Goal: Information Seeking & Learning: Learn about a topic

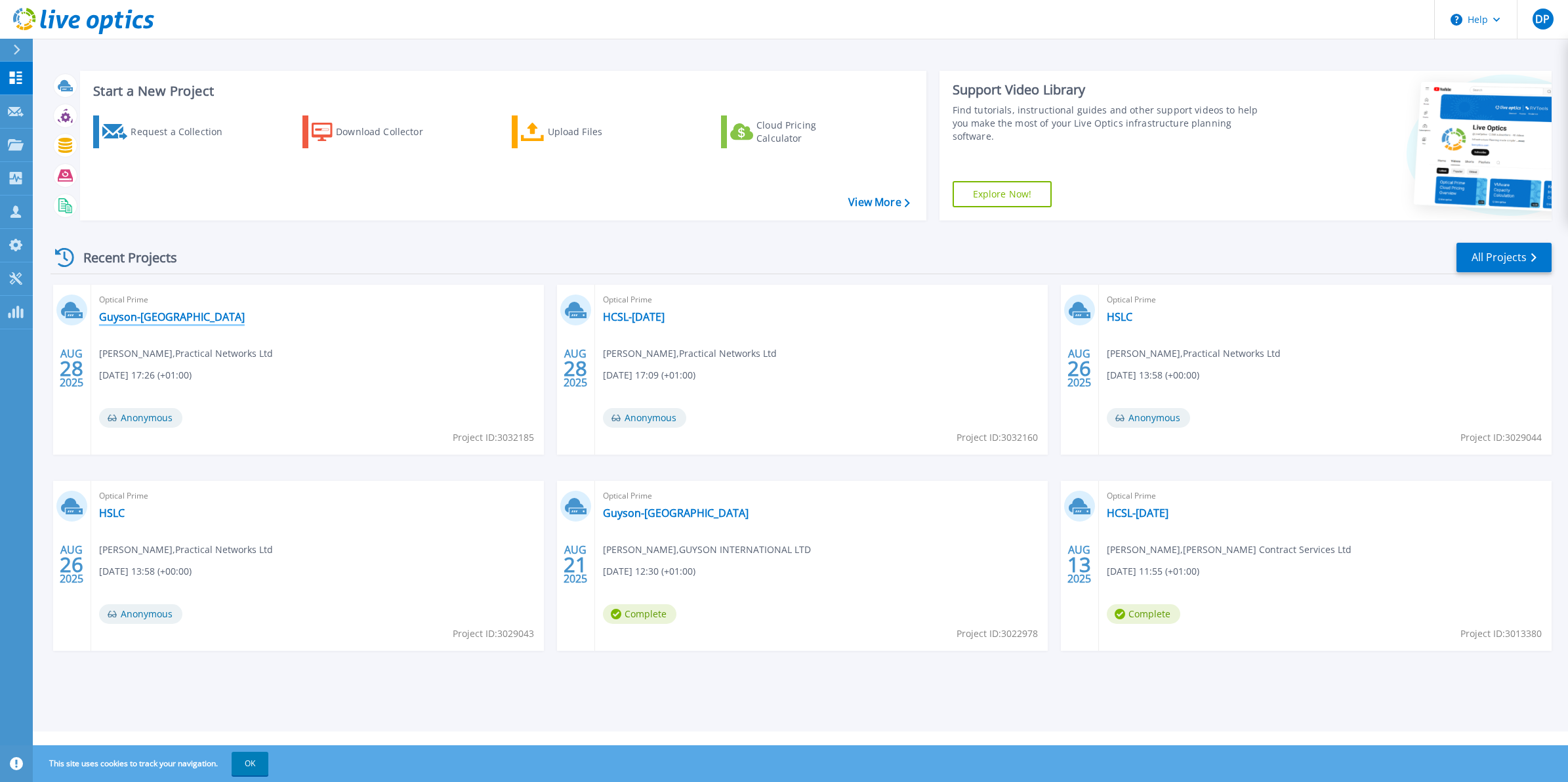
click at [148, 318] on link "Guyson-[GEOGRAPHIC_DATA]" at bounding box center [171, 317] width 146 height 13
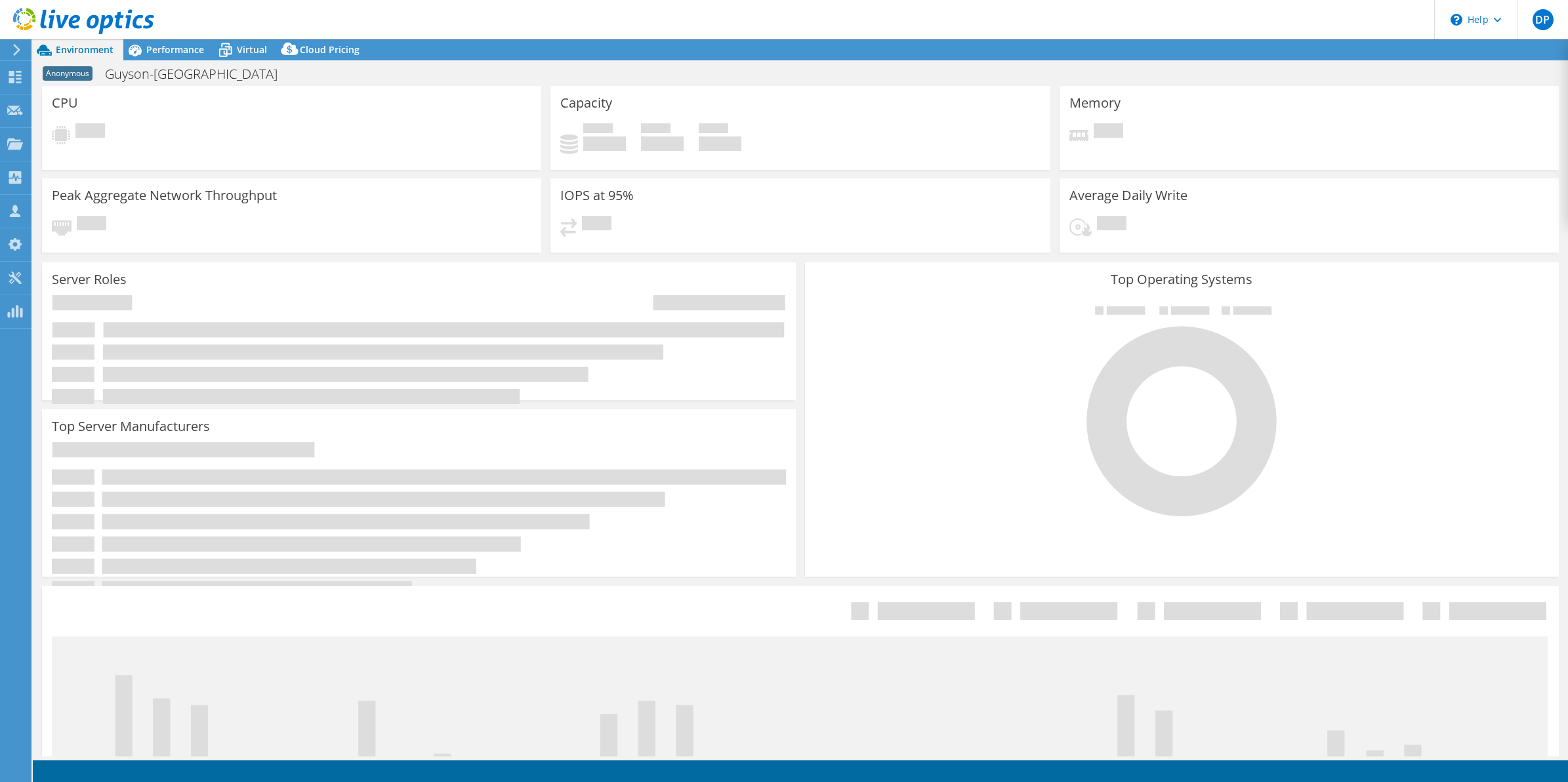
select select "USD"
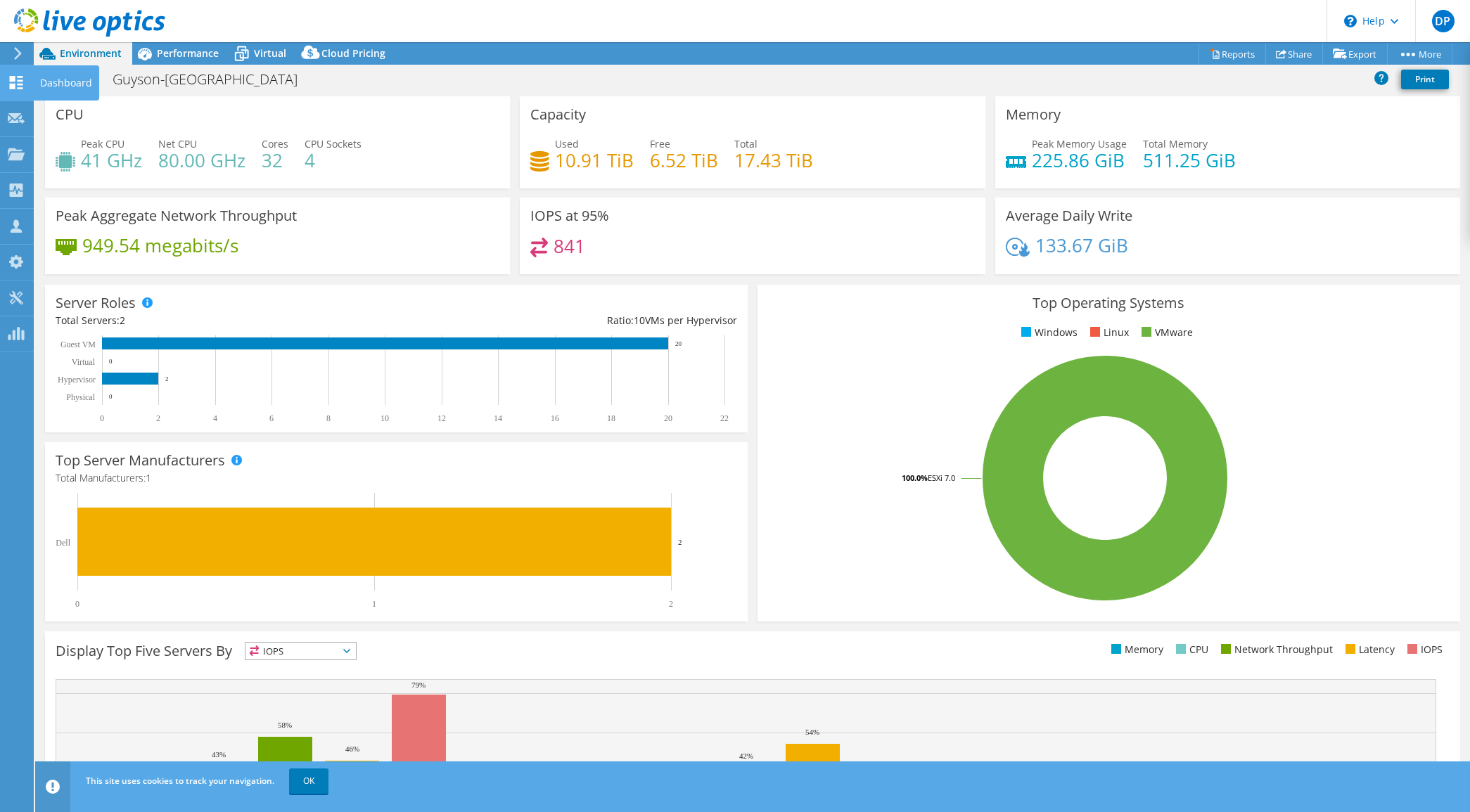
click at [20, 78] on icon at bounding box center [16, 82] width 17 height 13
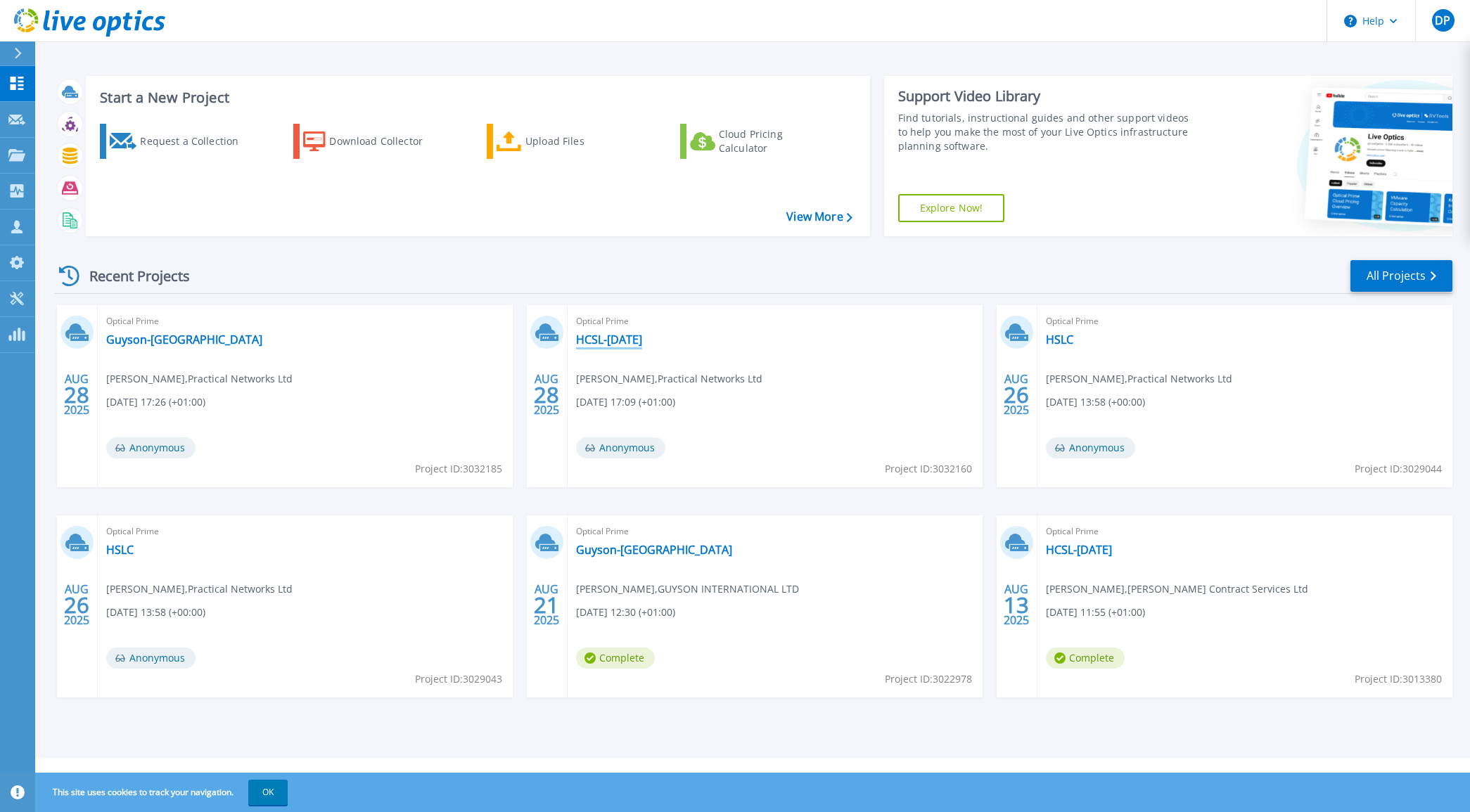
click at [630, 336] on link "HCSL-[DATE]" at bounding box center [609, 340] width 66 height 14
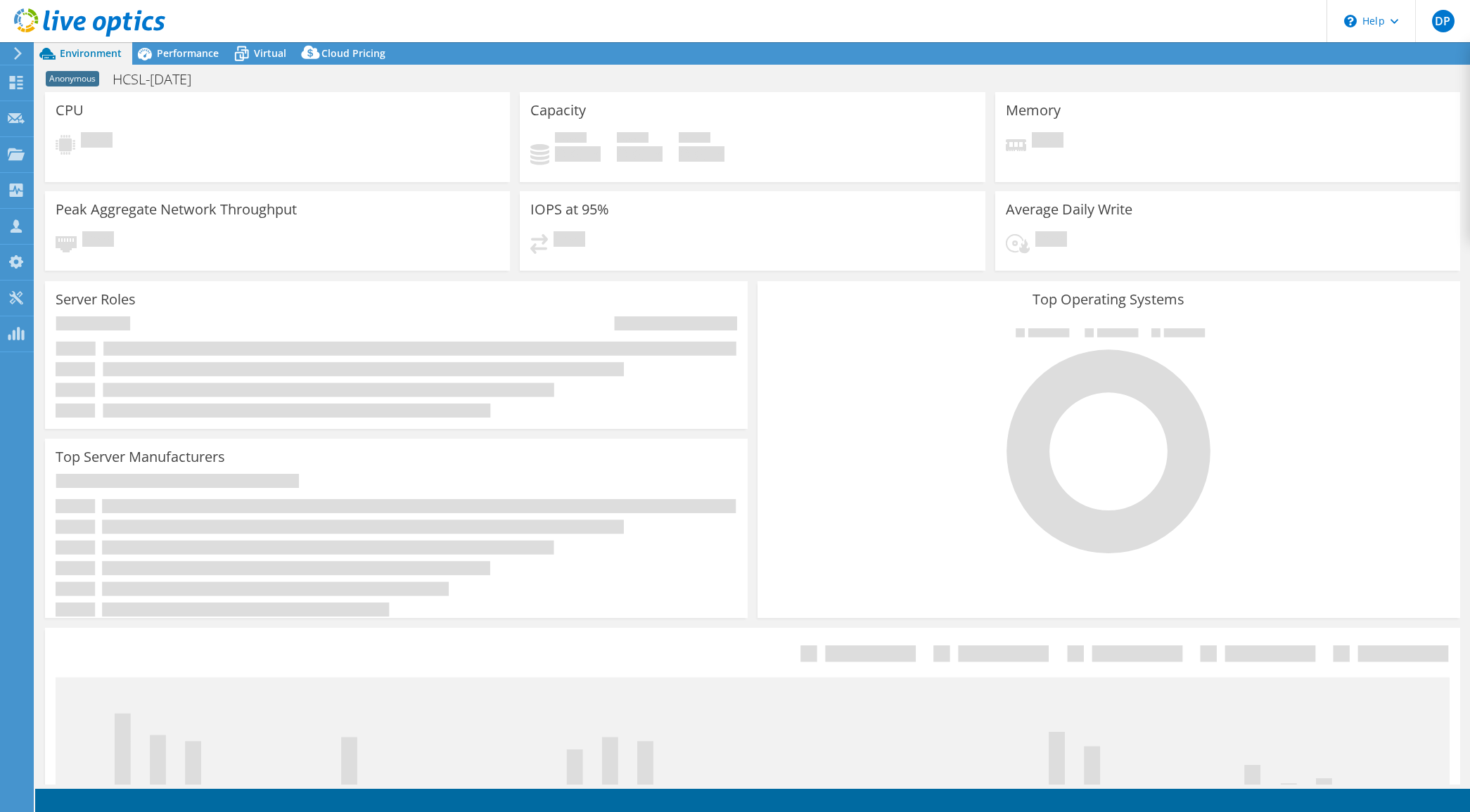
select select "USD"
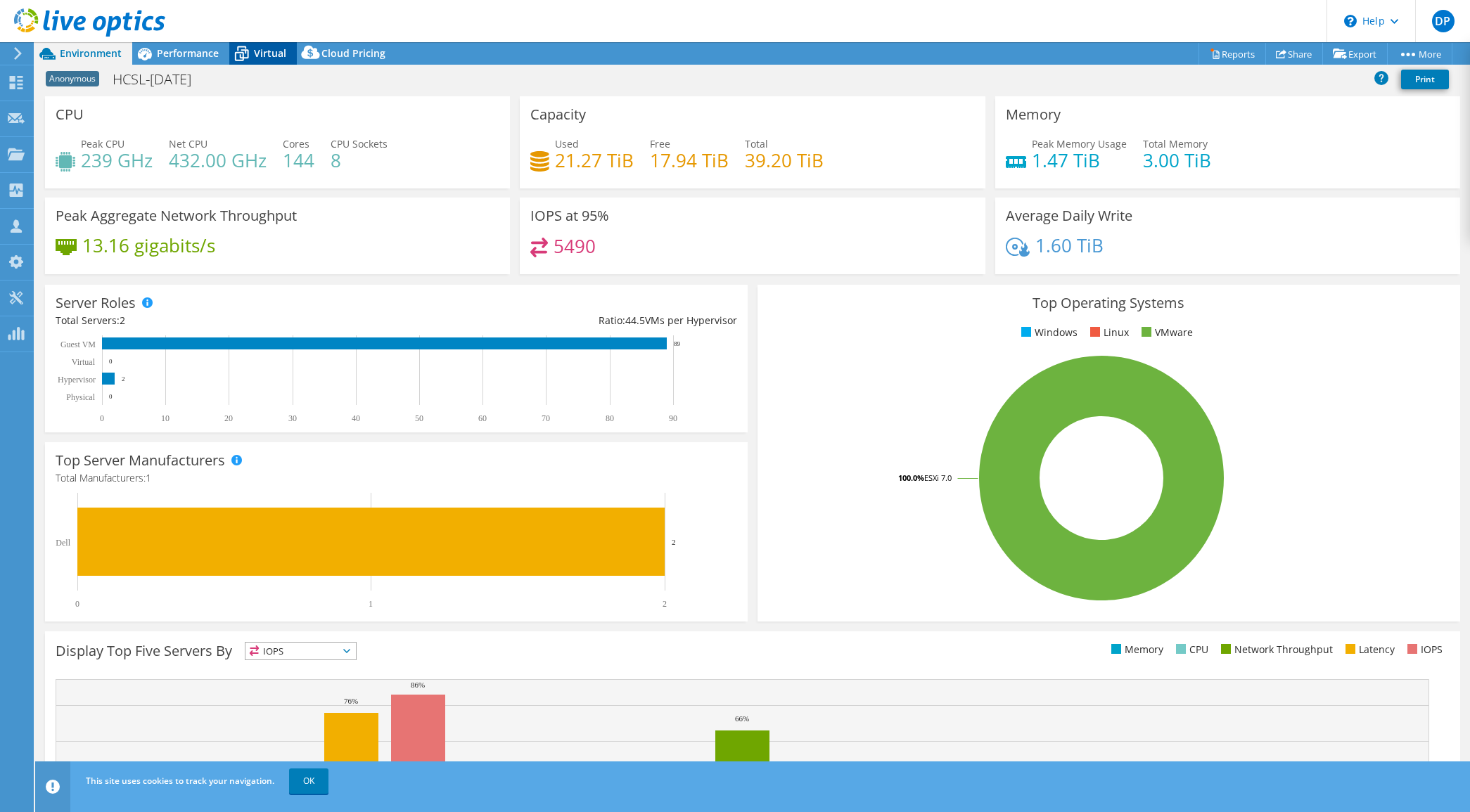
click at [269, 47] on span "Virtual" at bounding box center [270, 53] width 33 height 13
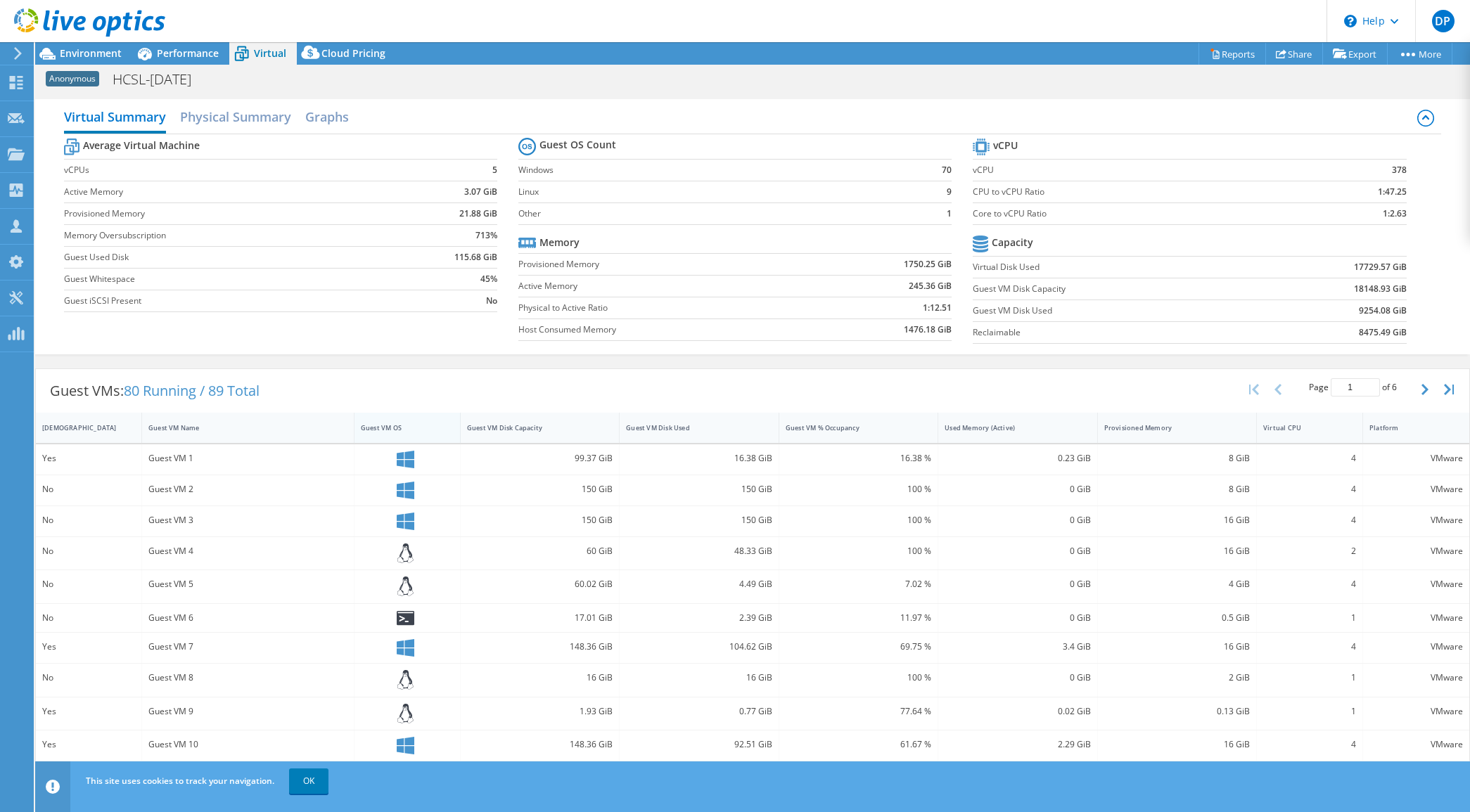
click at [376, 430] on div "Guest VM OS" at bounding box center [398, 428] width 76 height 9
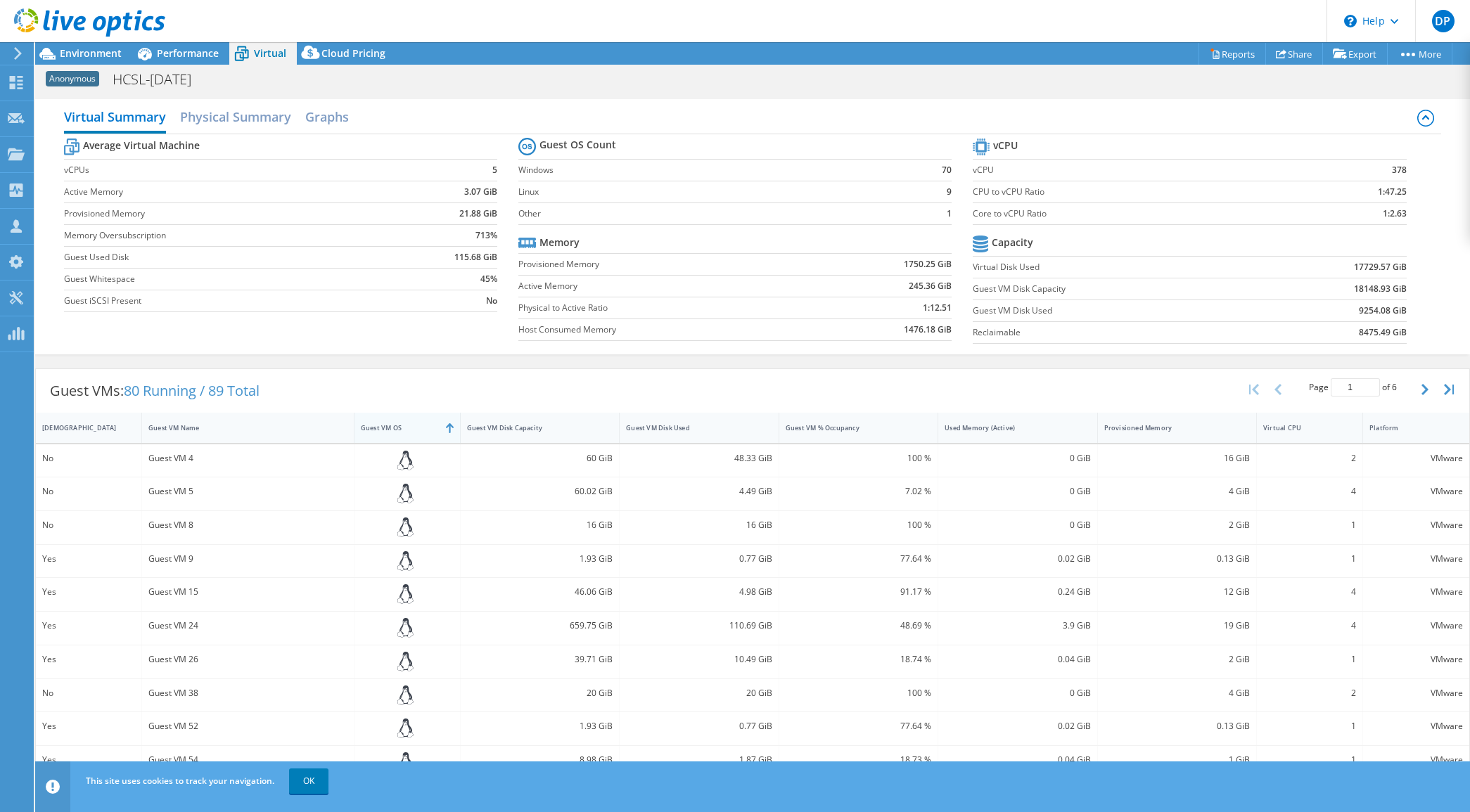
click at [376, 430] on div "Guest VM OS" at bounding box center [398, 428] width 76 height 9
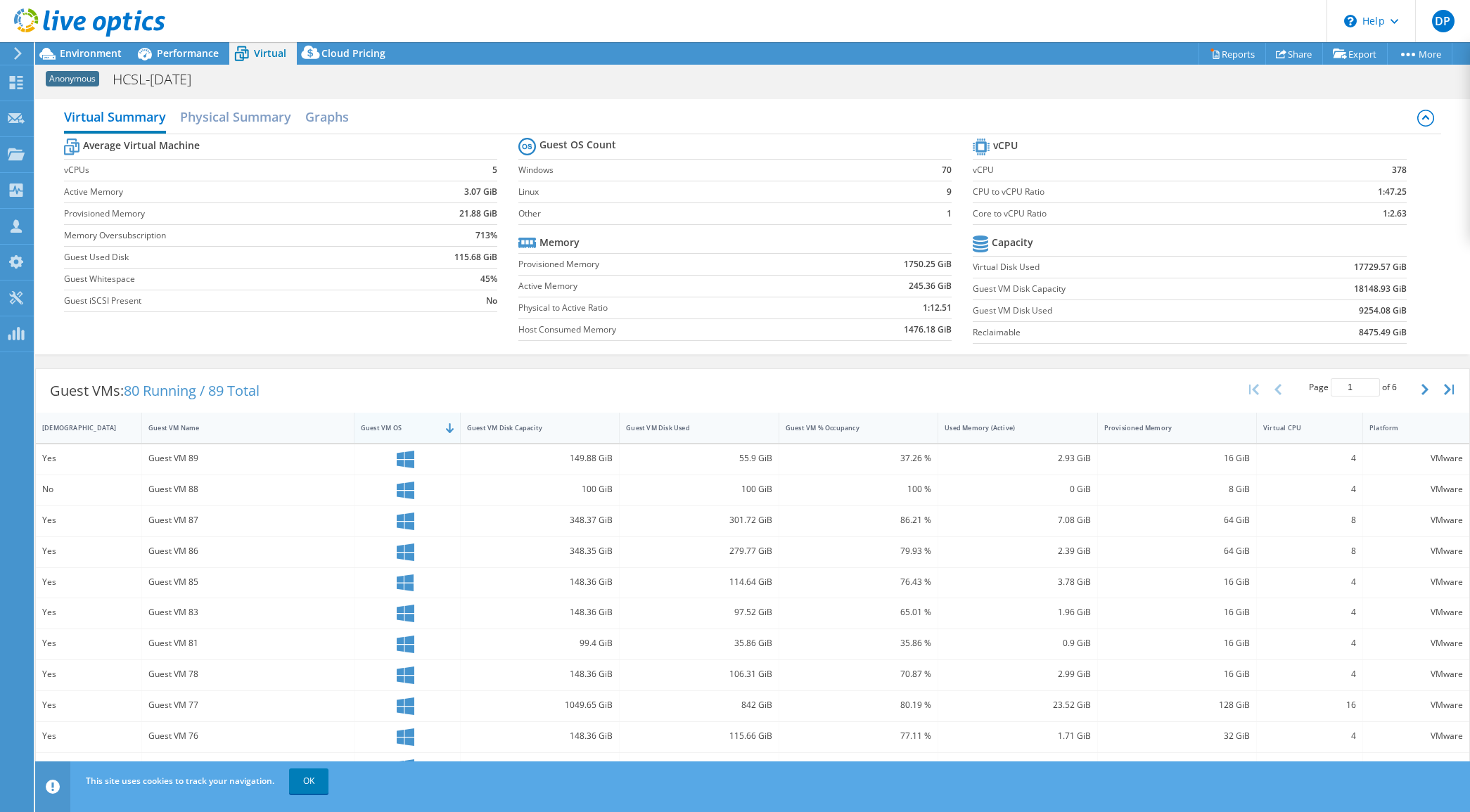
click at [376, 433] on div "Guest VM OS" at bounding box center [398, 428] width 76 height 9
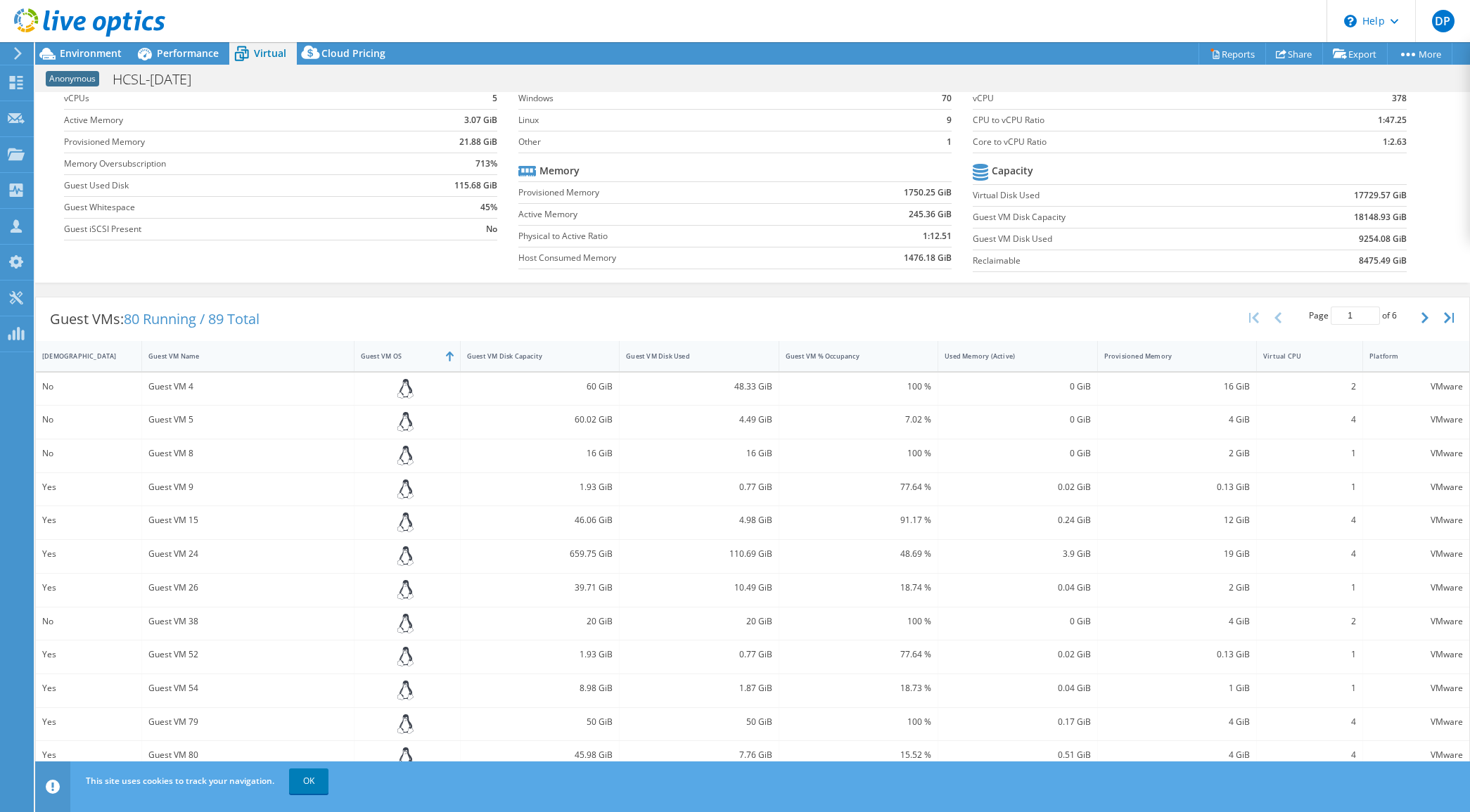
scroll to position [163, 0]
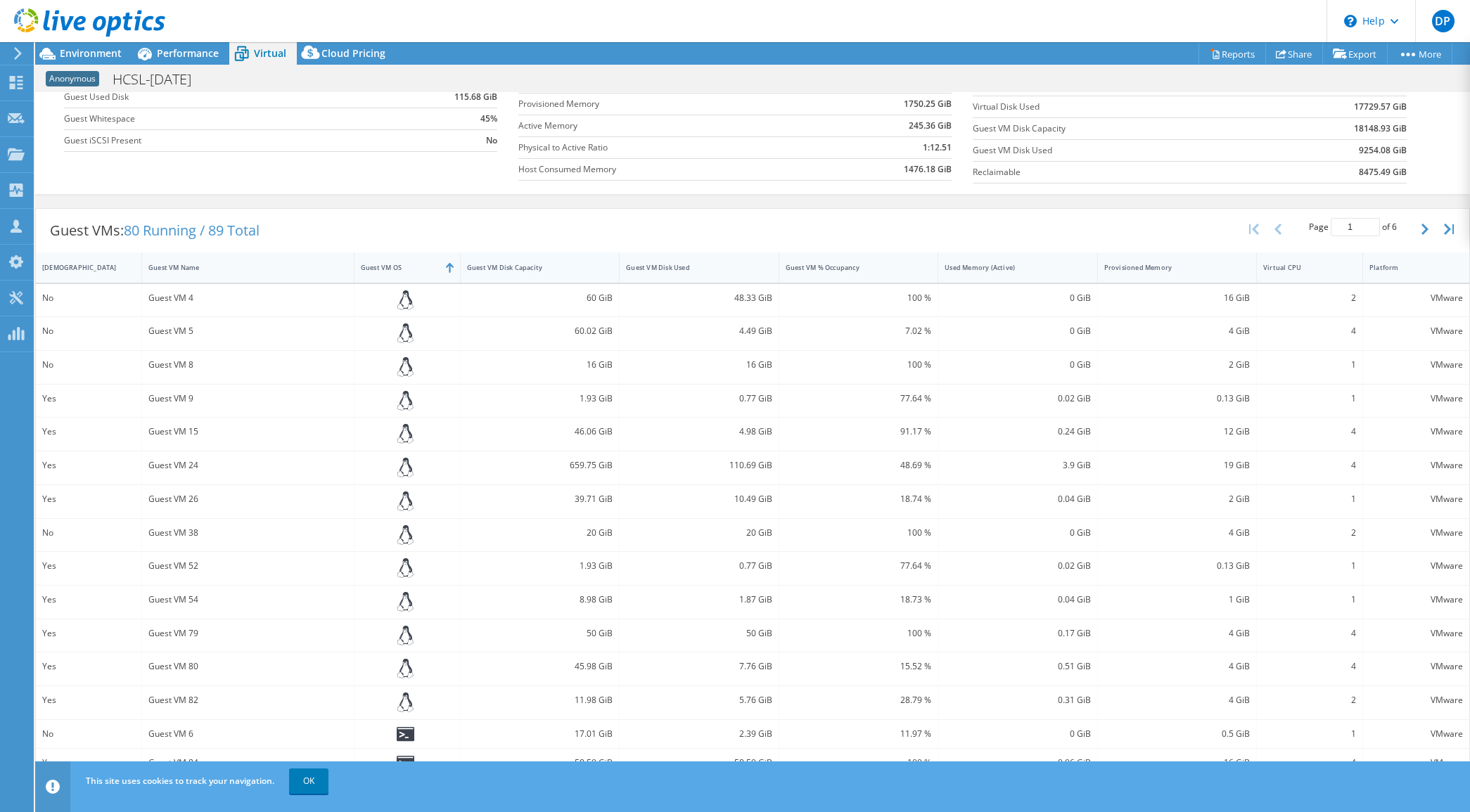
click at [501, 264] on div "Guest VM Disk Capacity" at bounding box center [531, 267] width 129 height 9
click at [552, 271] on div "Guest VM Disk Capacity" at bounding box center [531, 270] width 129 height 9
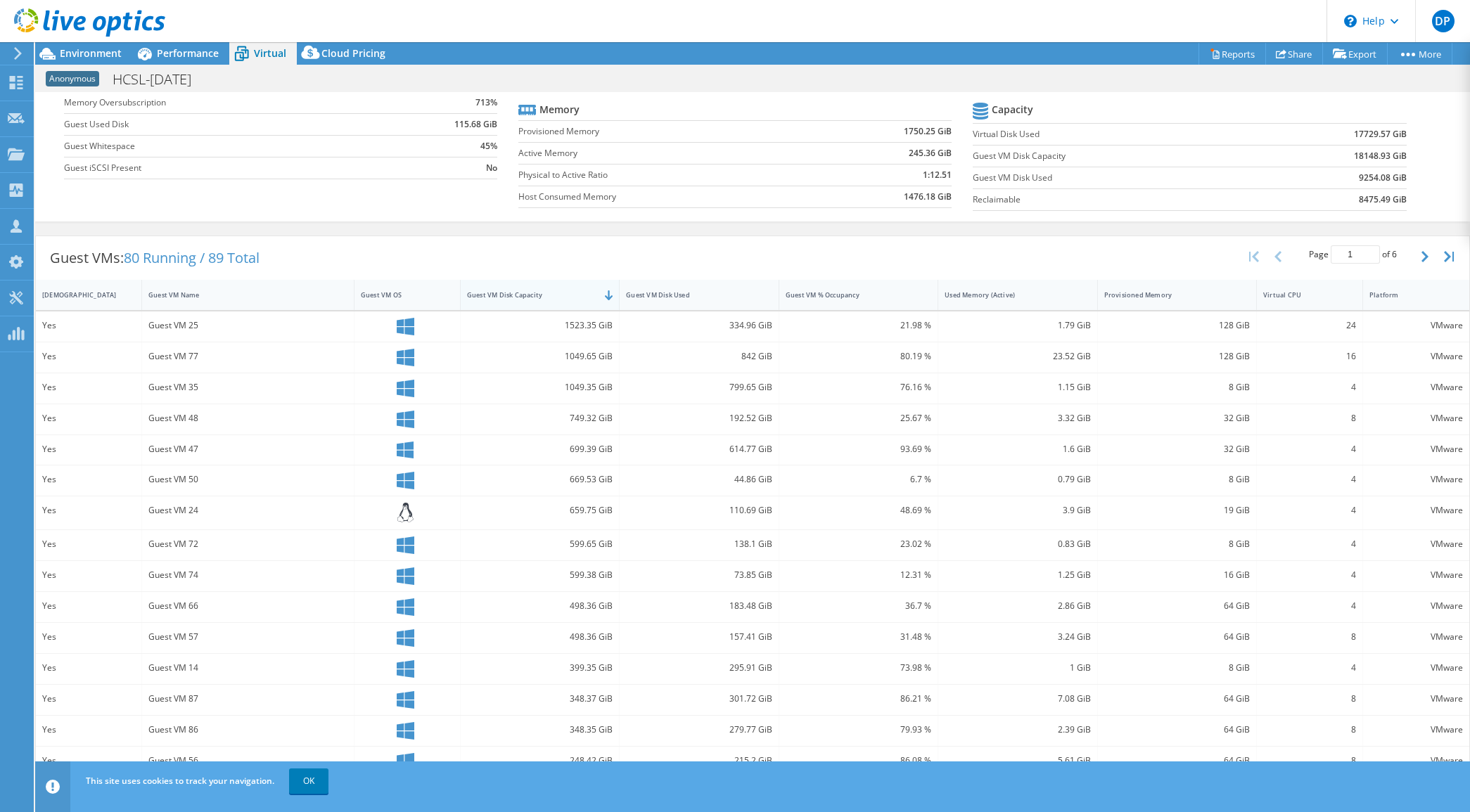
scroll to position [136, 0]
click at [536, 293] on div "Guest VM Disk Capacity" at bounding box center [531, 295] width 129 height 9
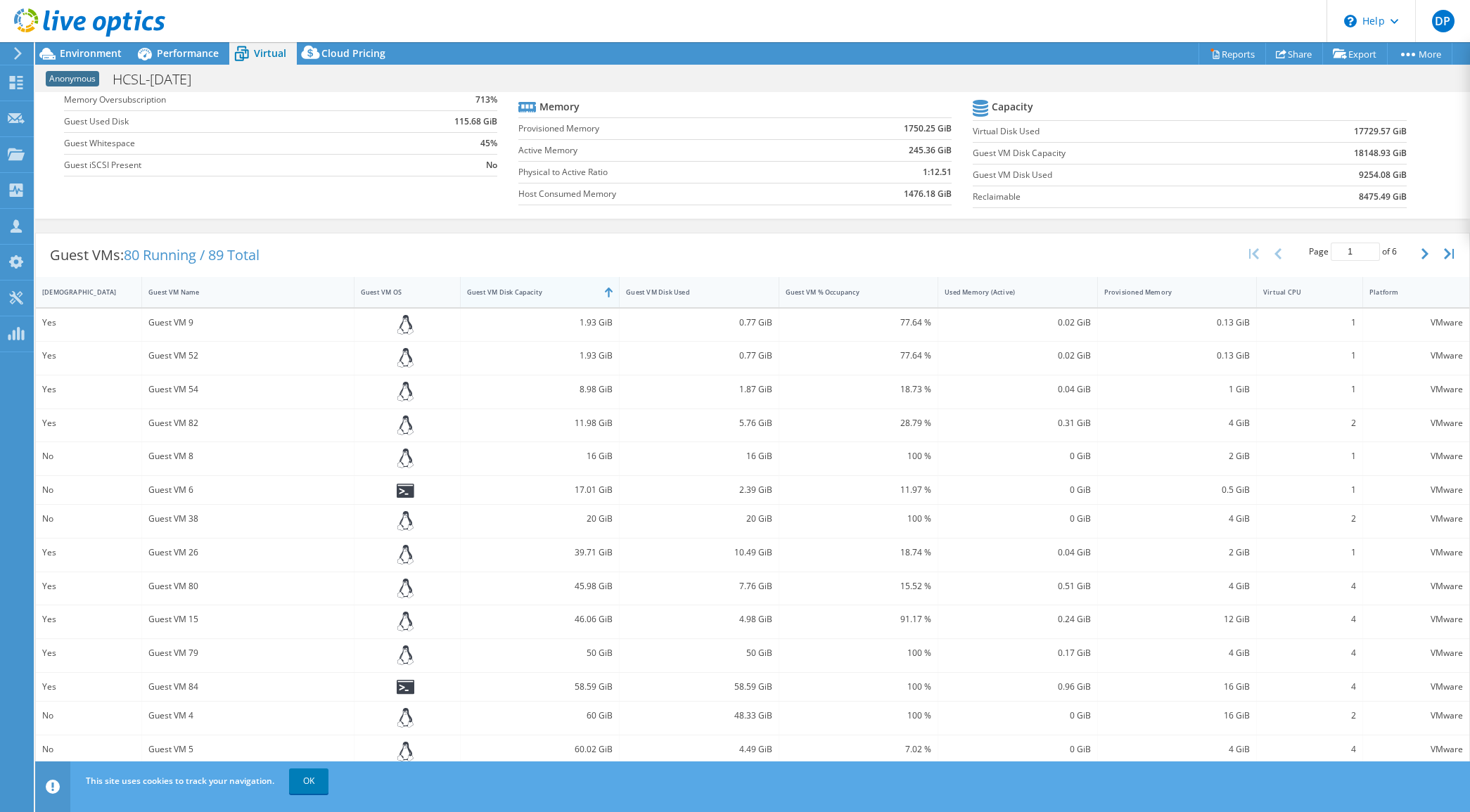
scroll to position [160, 0]
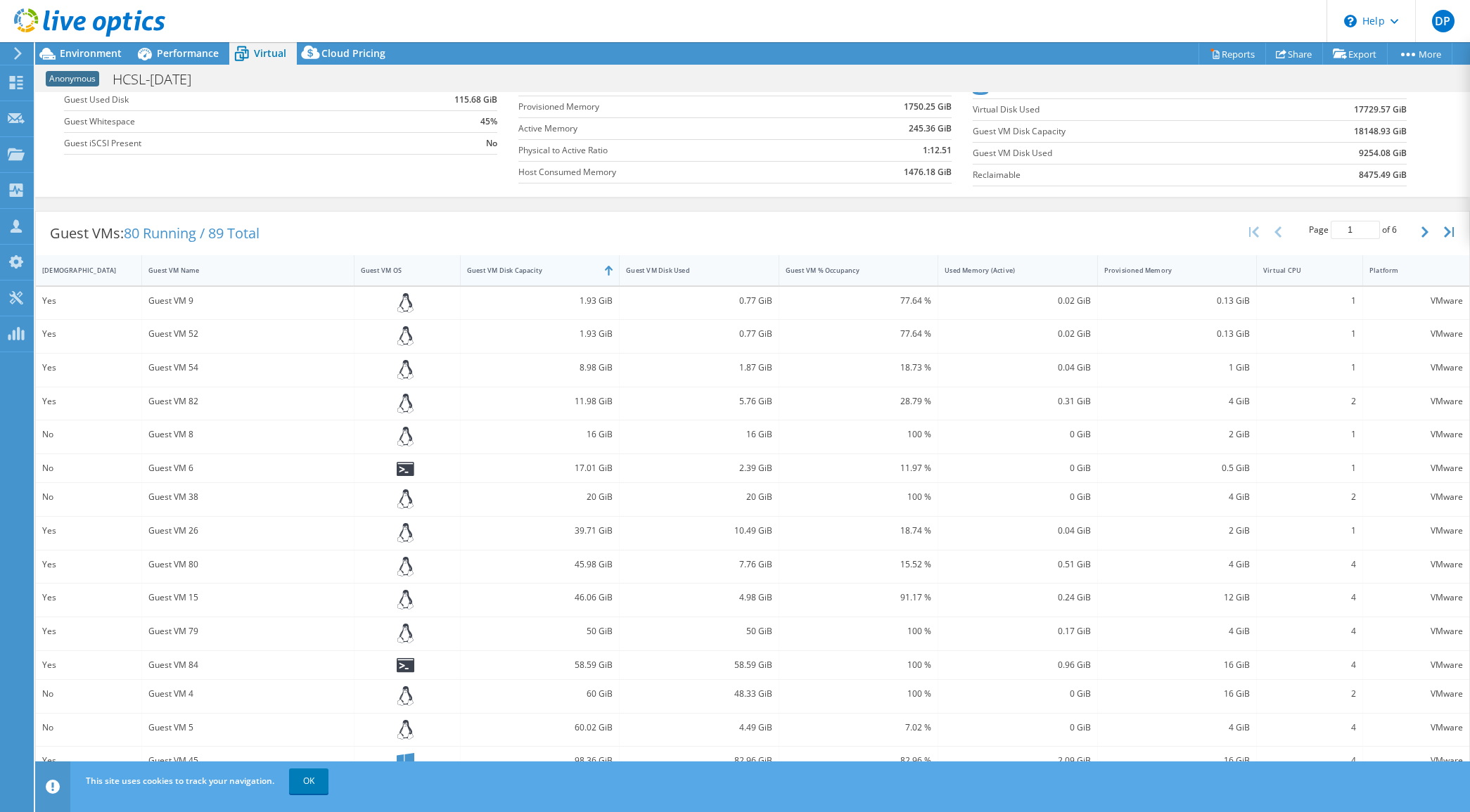
click at [536, 293] on div "1.93 GiB" at bounding box center [540, 301] width 146 height 16
click at [529, 275] on div "Guest VM Disk Capacity" at bounding box center [531, 270] width 141 height 22
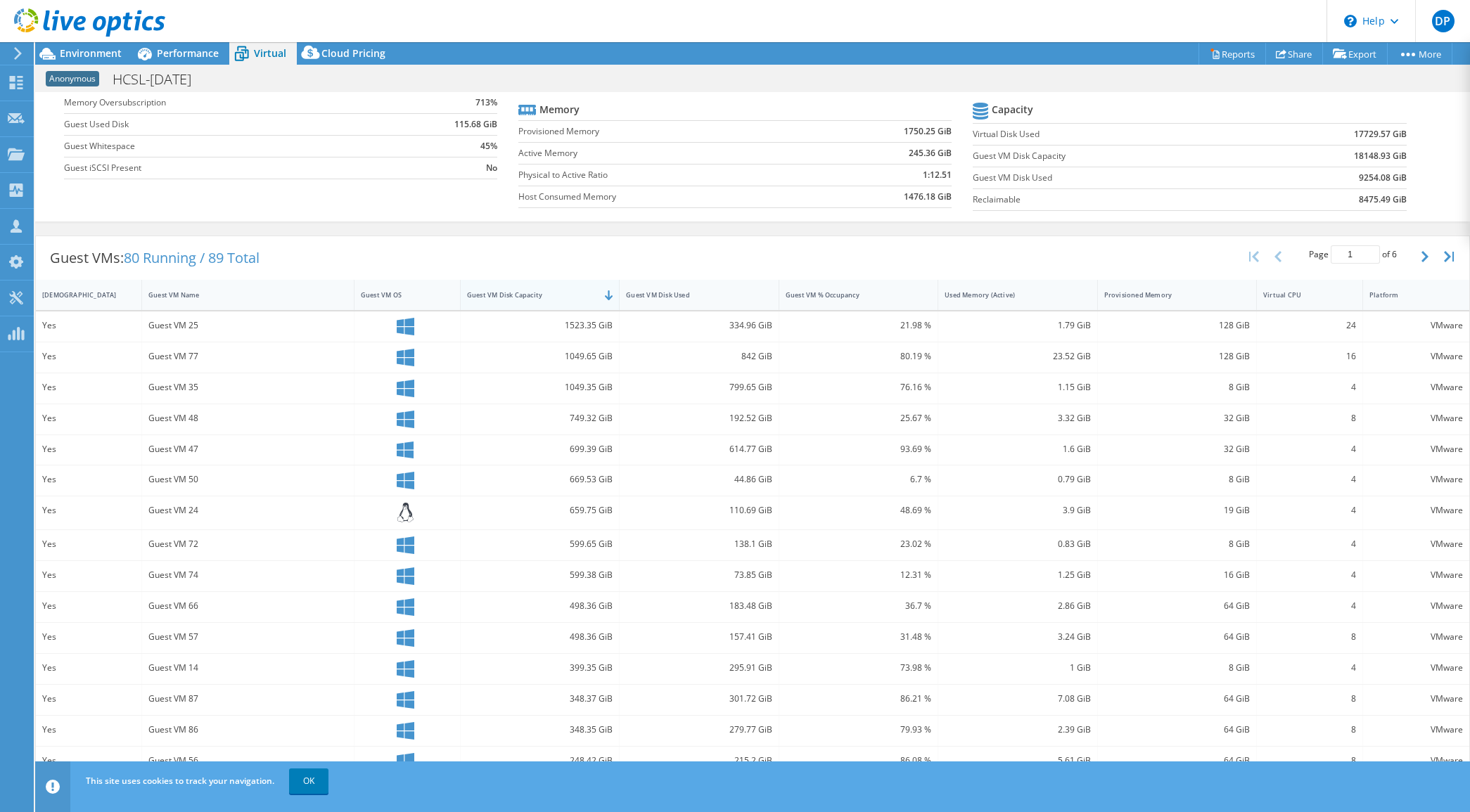
scroll to position [136, 0]
click at [262, 52] on span "Virtual" at bounding box center [270, 53] width 33 height 13
click at [91, 48] on span "Environment" at bounding box center [91, 53] width 62 height 13
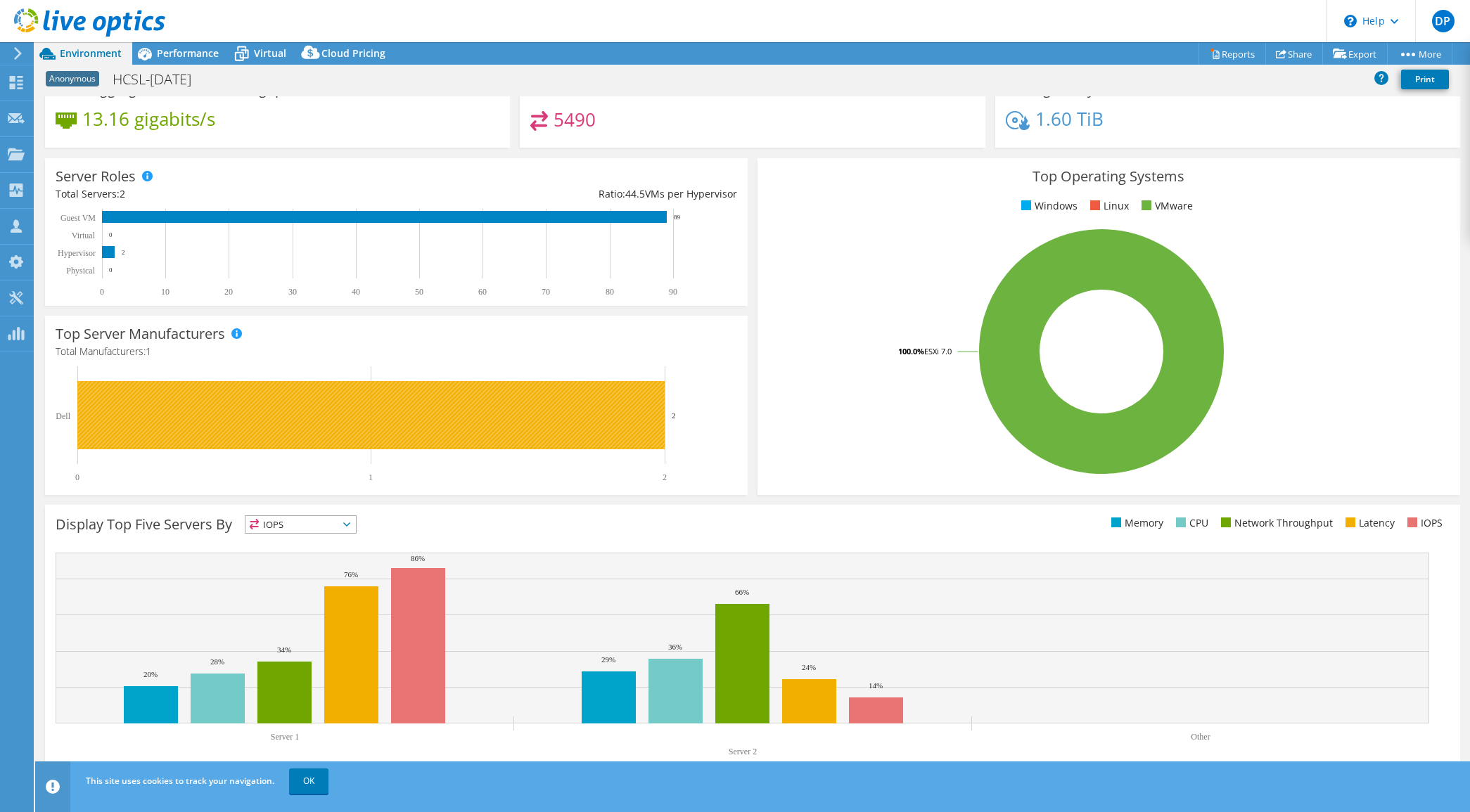
scroll to position [125, 0]
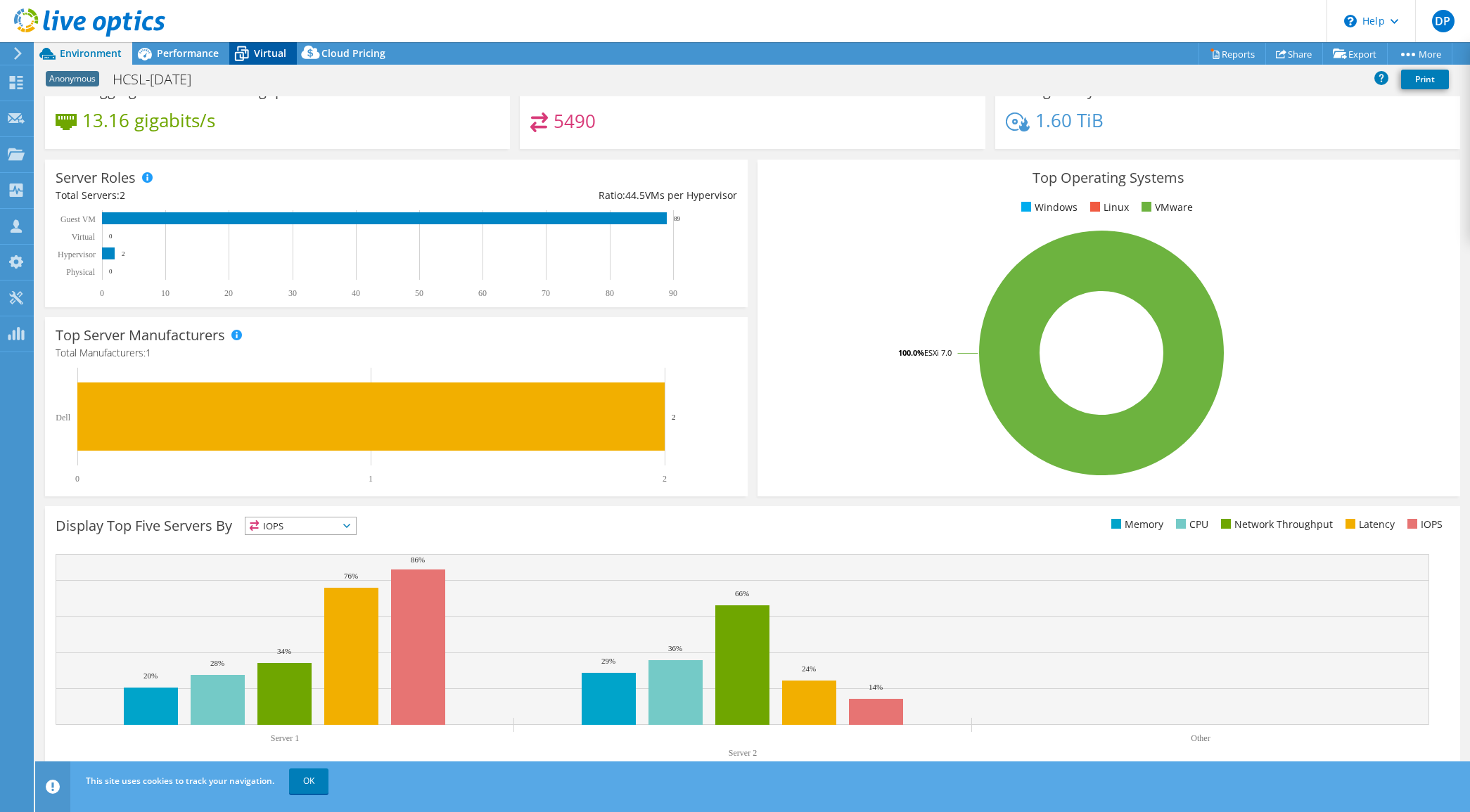
click at [260, 51] on span "Virtual" at bounding box center [270, 53] width 33 height 13
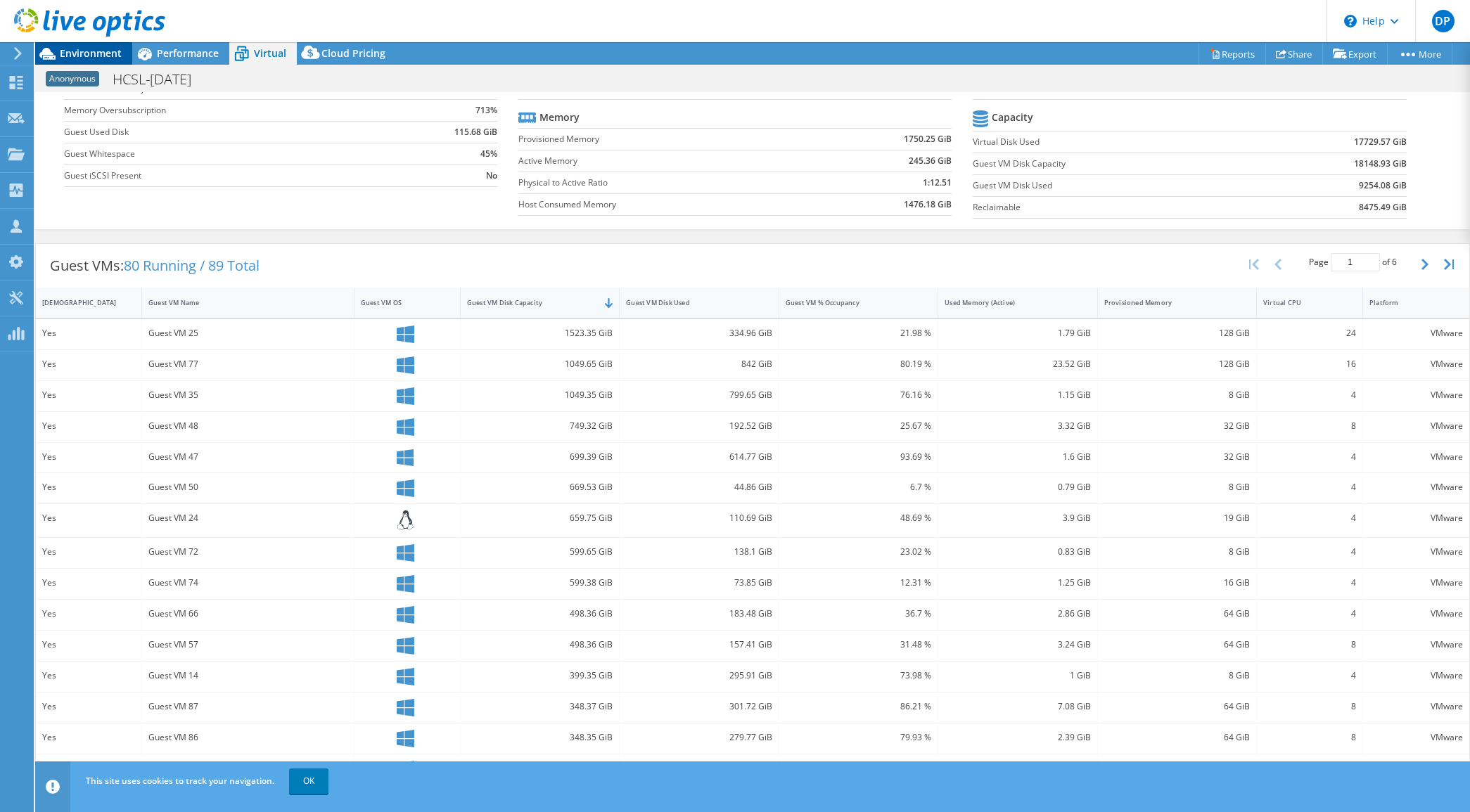
click at [84, 55] on span "Environment" at bounding box center [91, 53] width 62 height 13
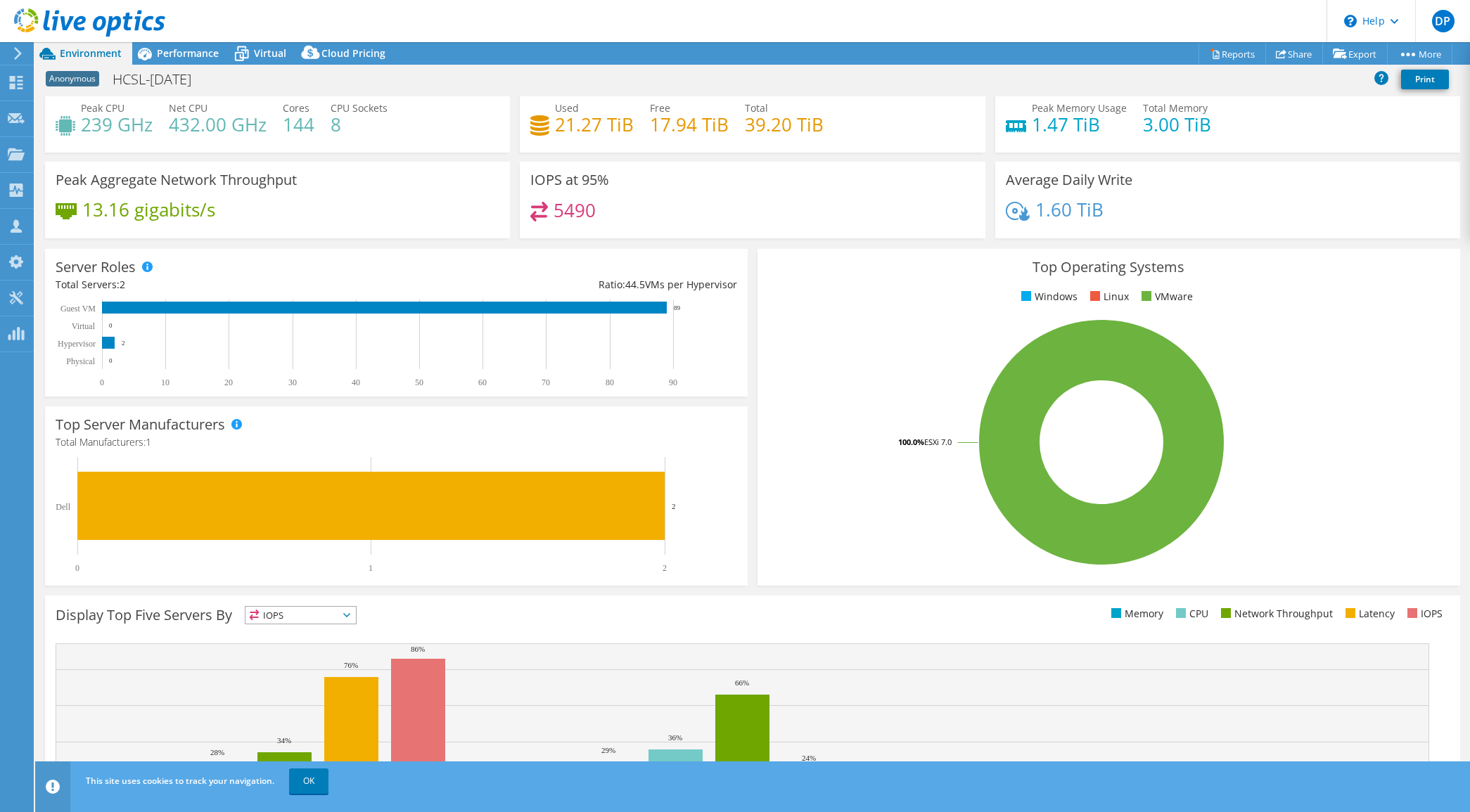
scroll to position [0, 0]
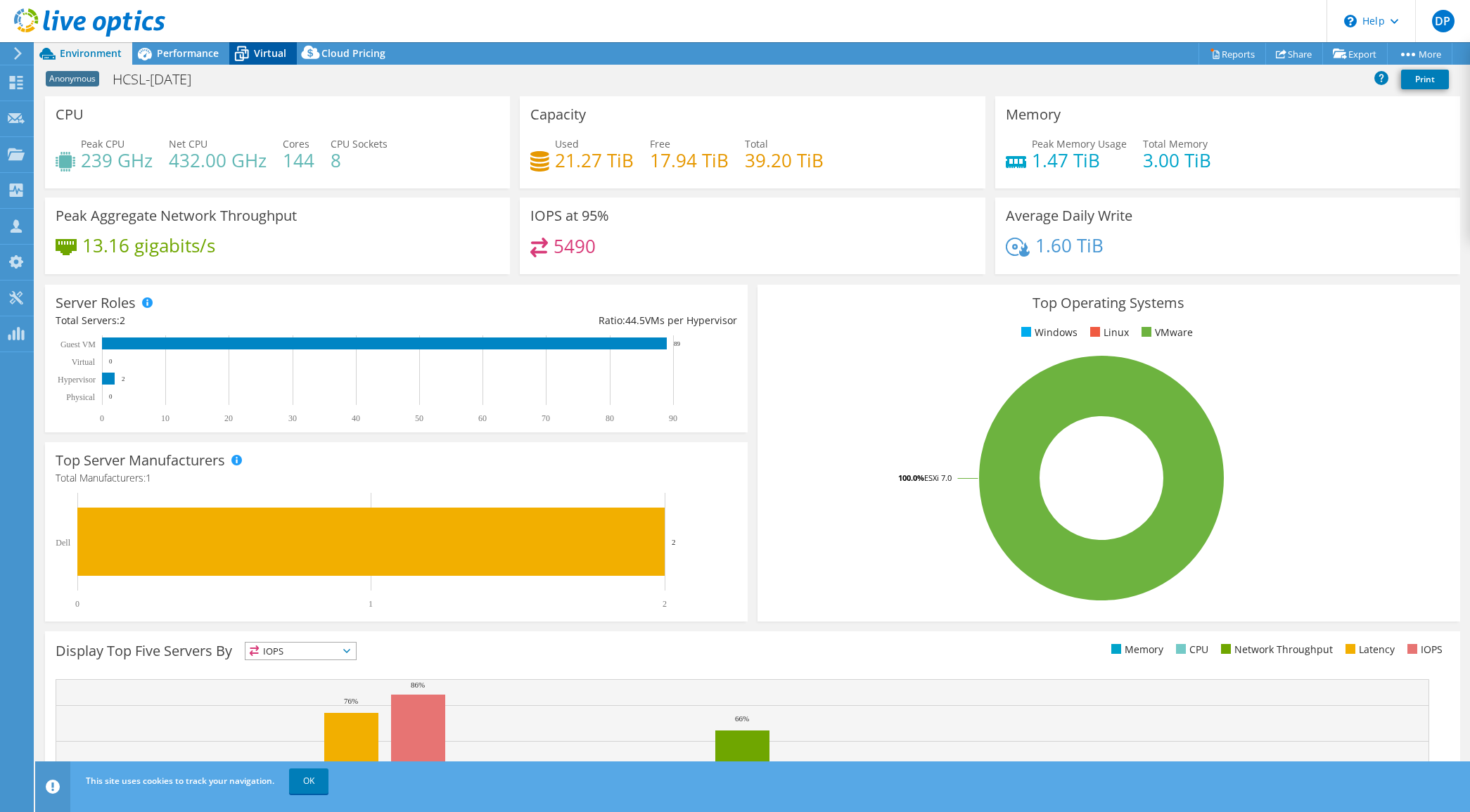
click at [264, 50] on span "Virtual" at bounding box center [270, 53] width 33 height 13
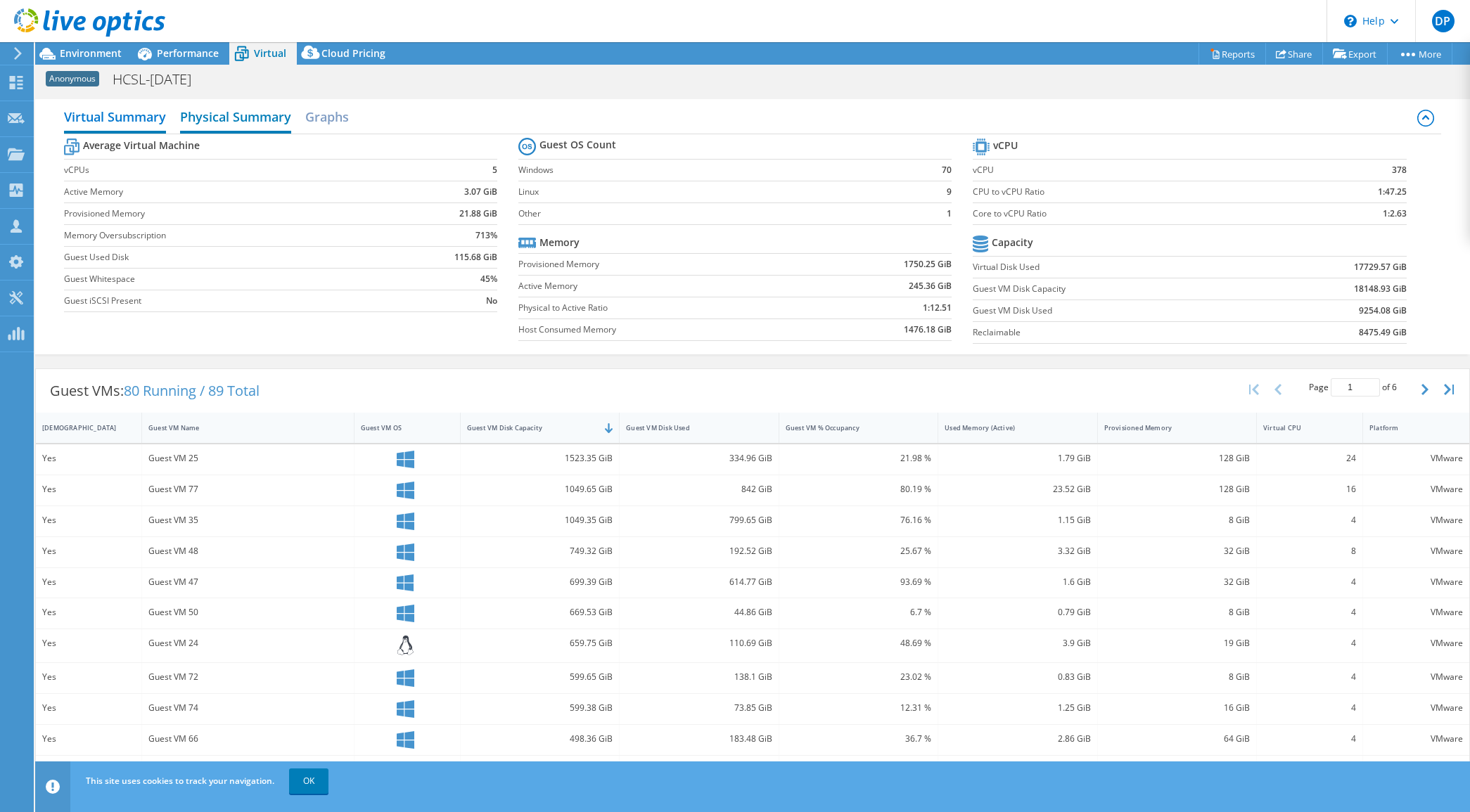
click at [247, 114] on h2 "Physical Summary" at bounding box center [235, 118] width 111 height 31
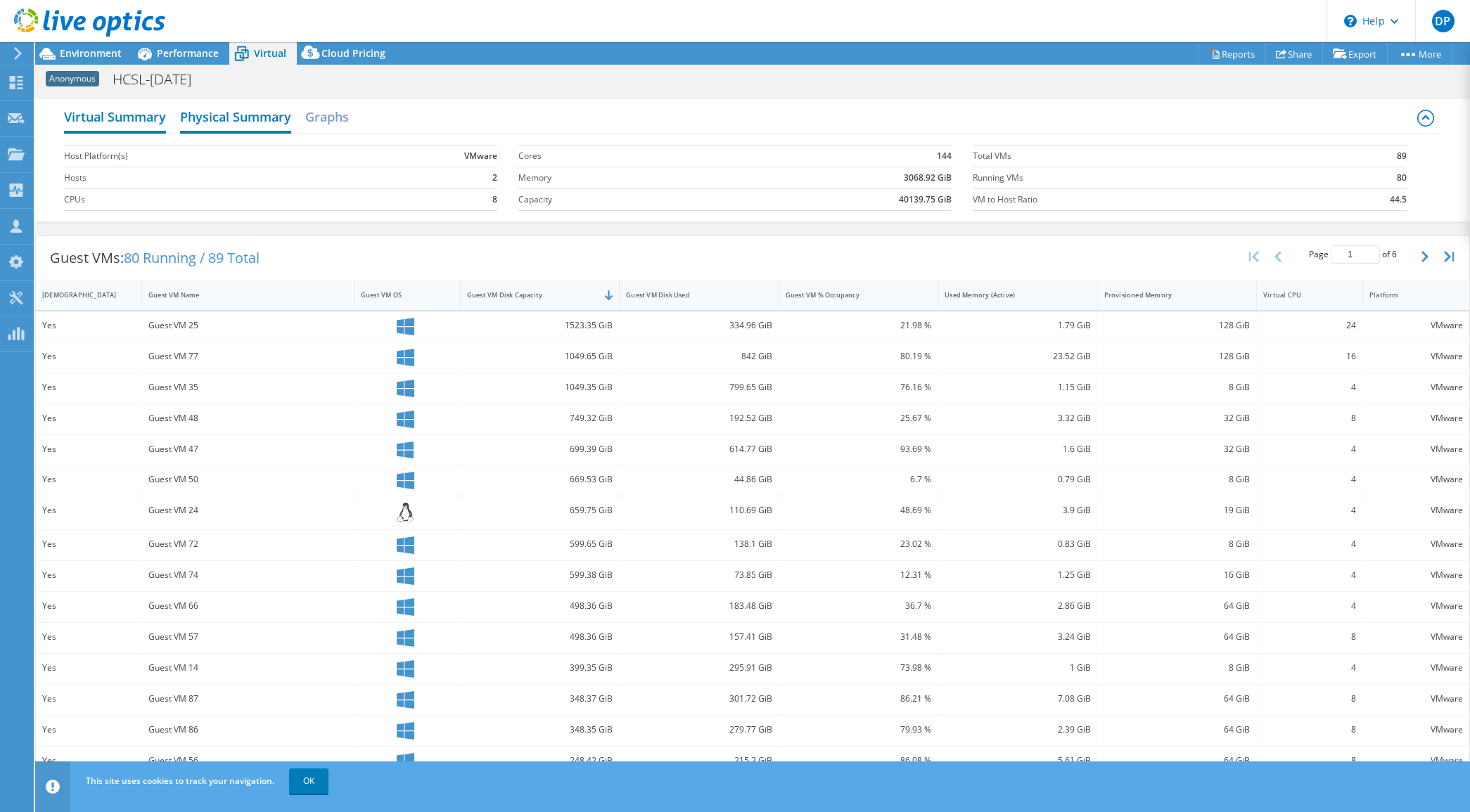
click at [146, 113] on h2 "Virtual Summary" at bounding box center [115, 118] width 102 height 31
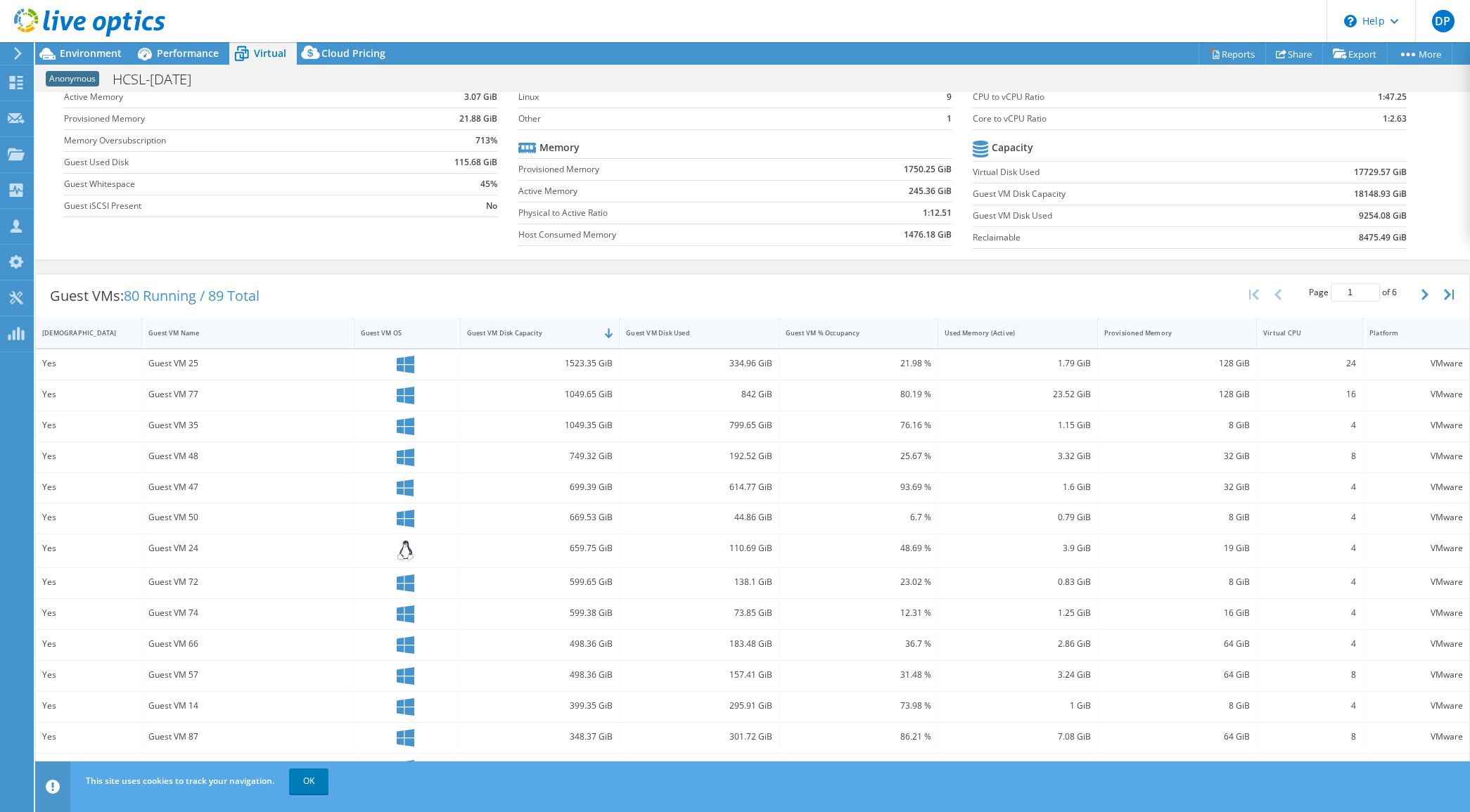
scroll to position [136, 0]
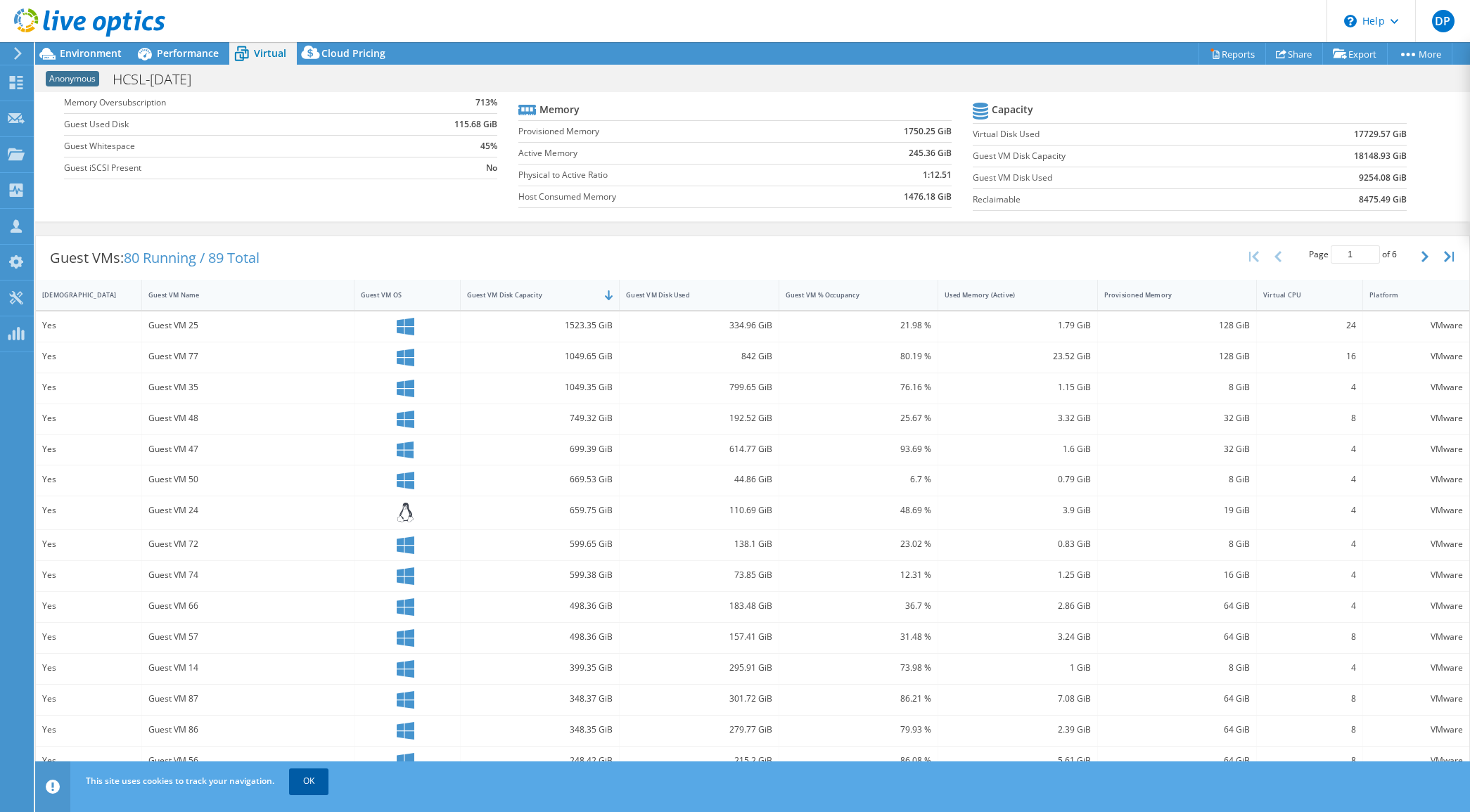
click at [310, 777] on link "OK" at bounding box center [309, 782] width 40 height 25
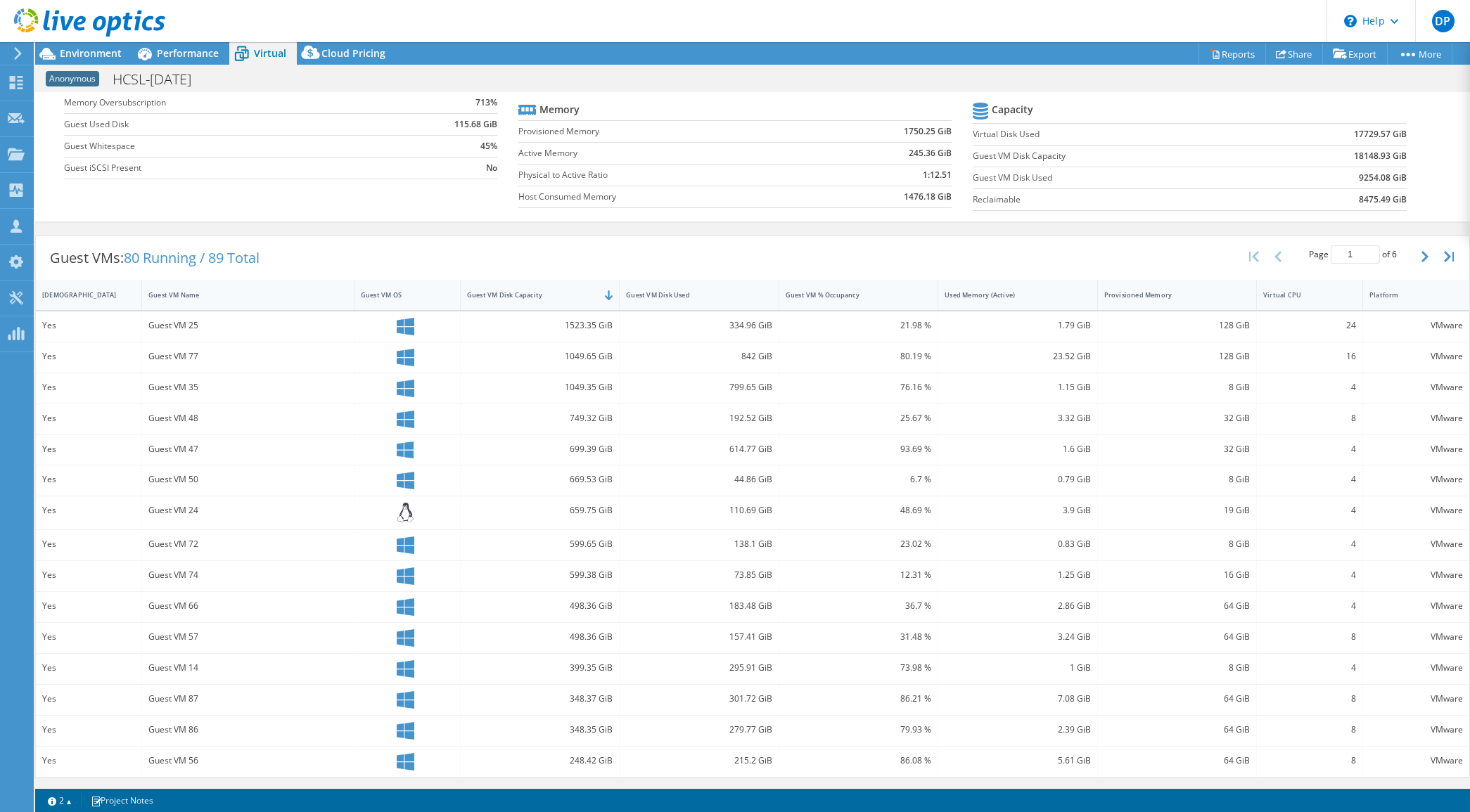
scroll to position [48, 0]
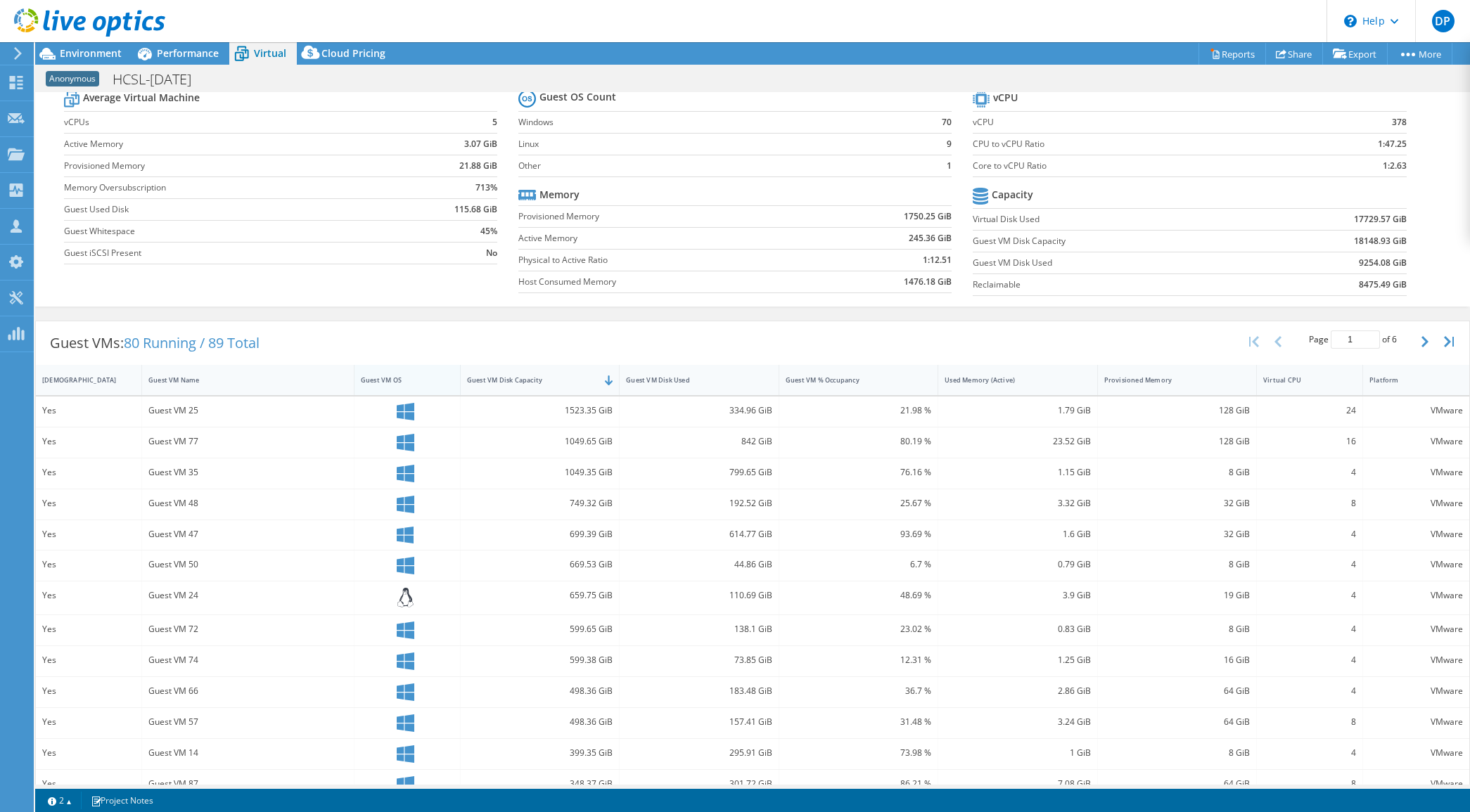
click at [395, 377] on div "Guest VM OS" at bounding box center [398, 379] width 76 height 9
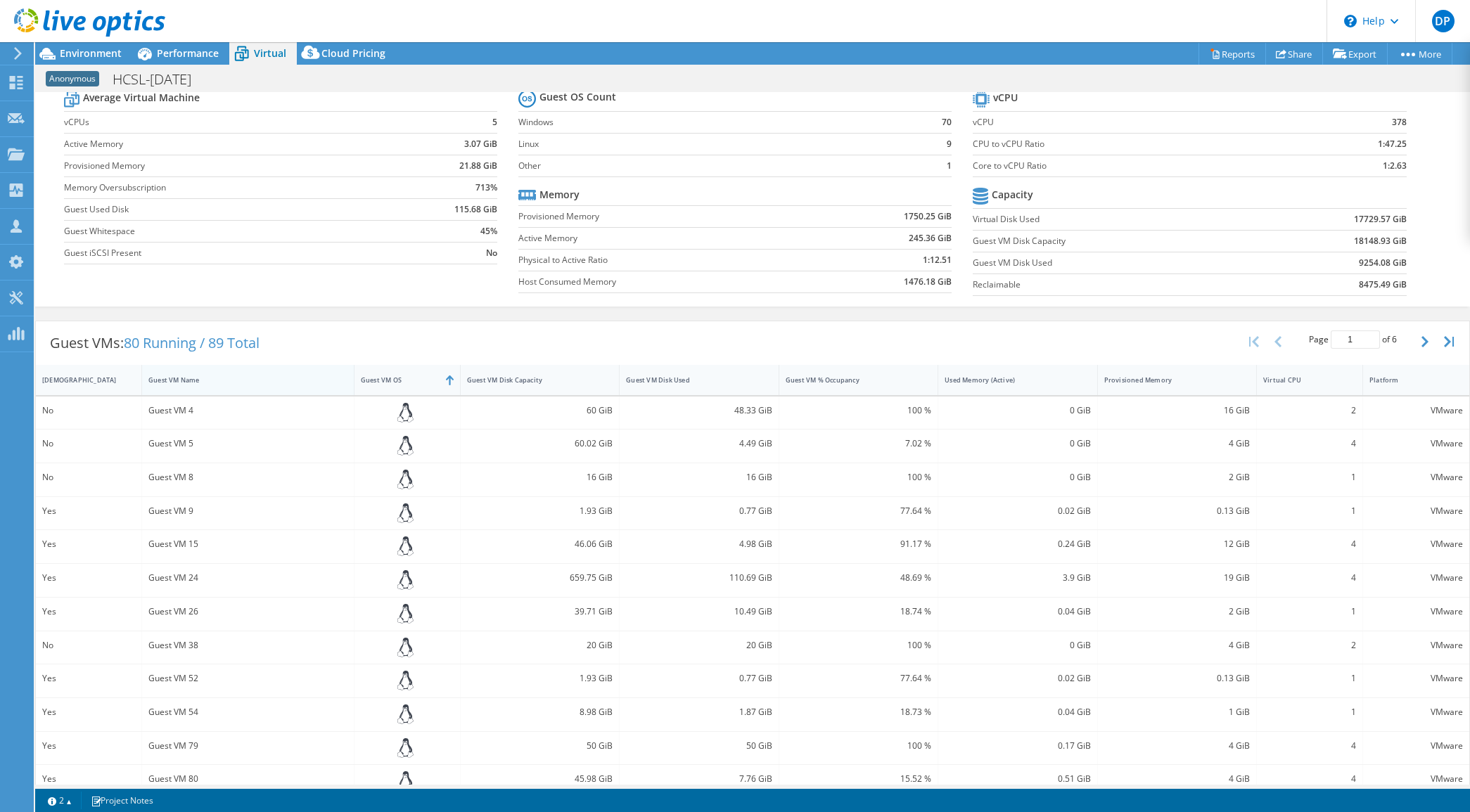
click at [167, 377] on div "Guest VM Name" at bounding box center [240, 379] width 182 height 9
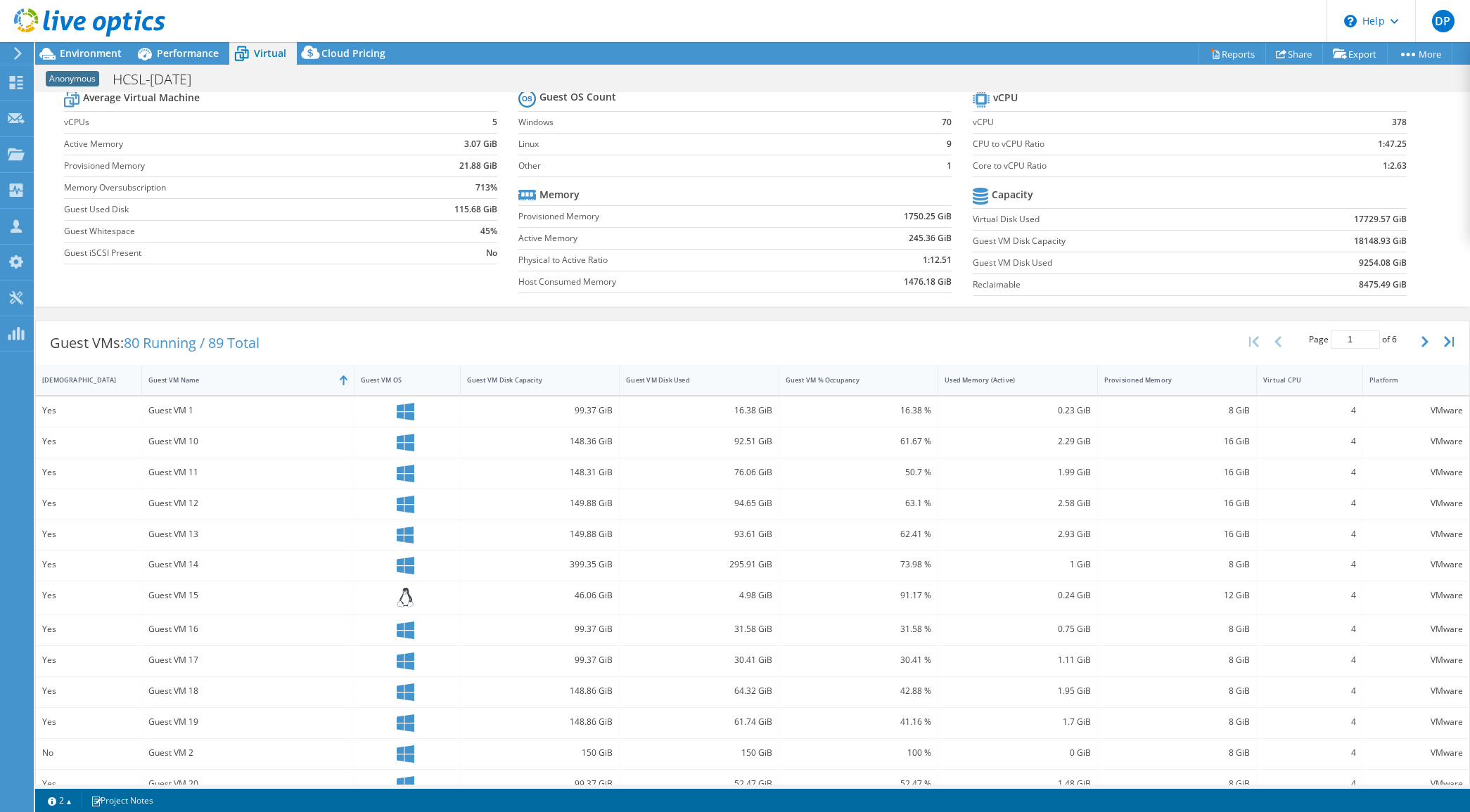
scroll to position [136, 0]
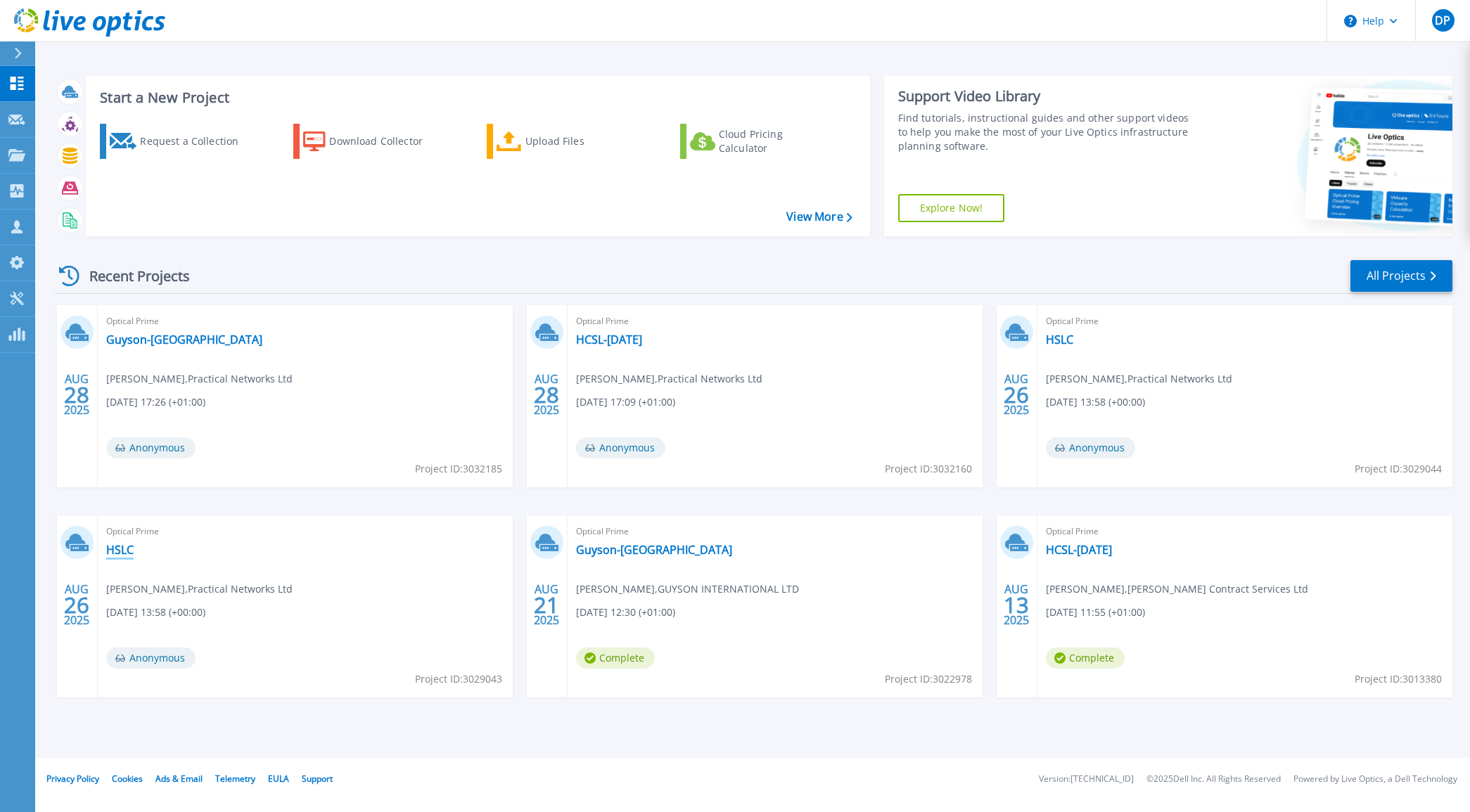
click at [114, 551] on link "HSLC" at bounding box center [119, 550] width 28 height 14
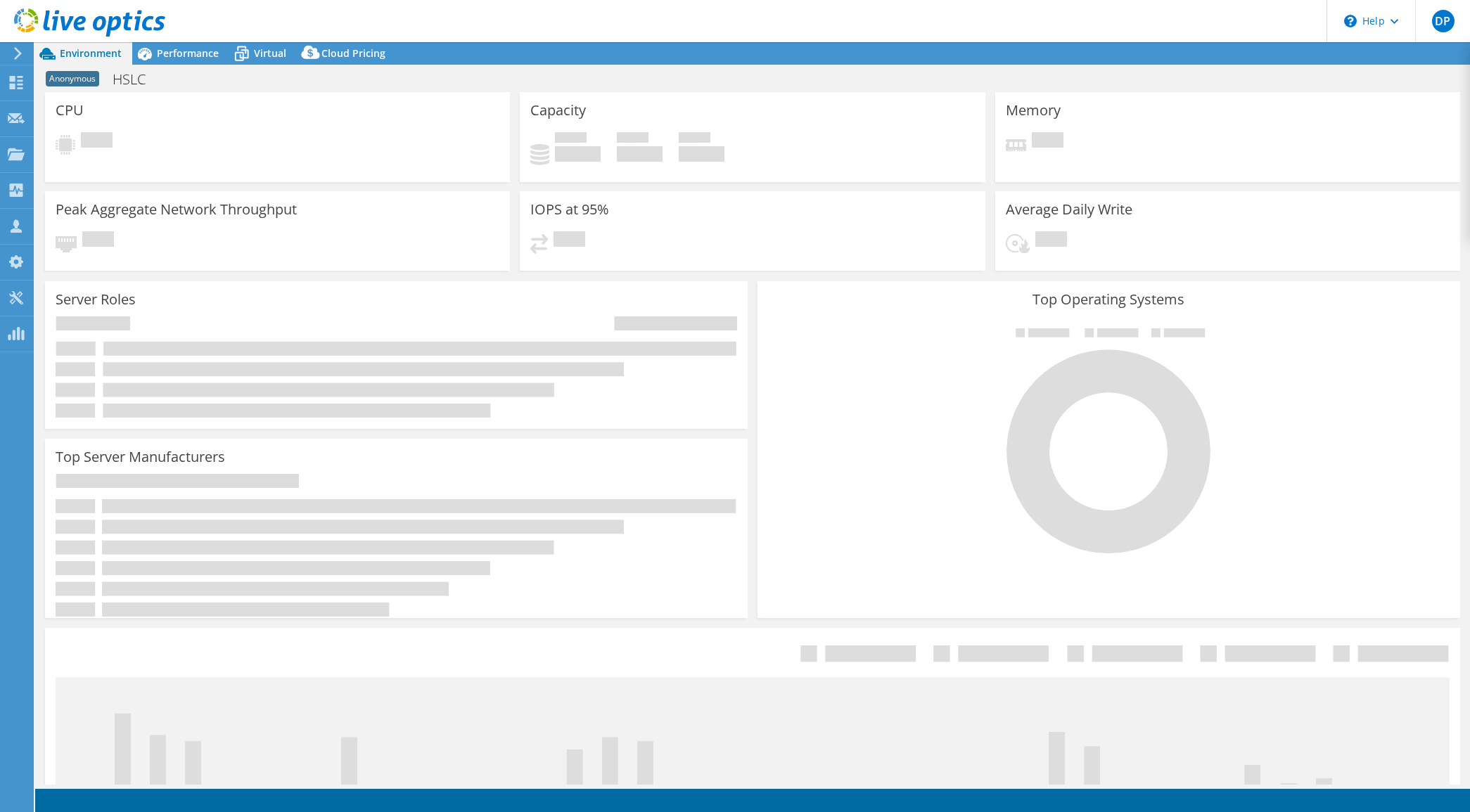
select select "USD"
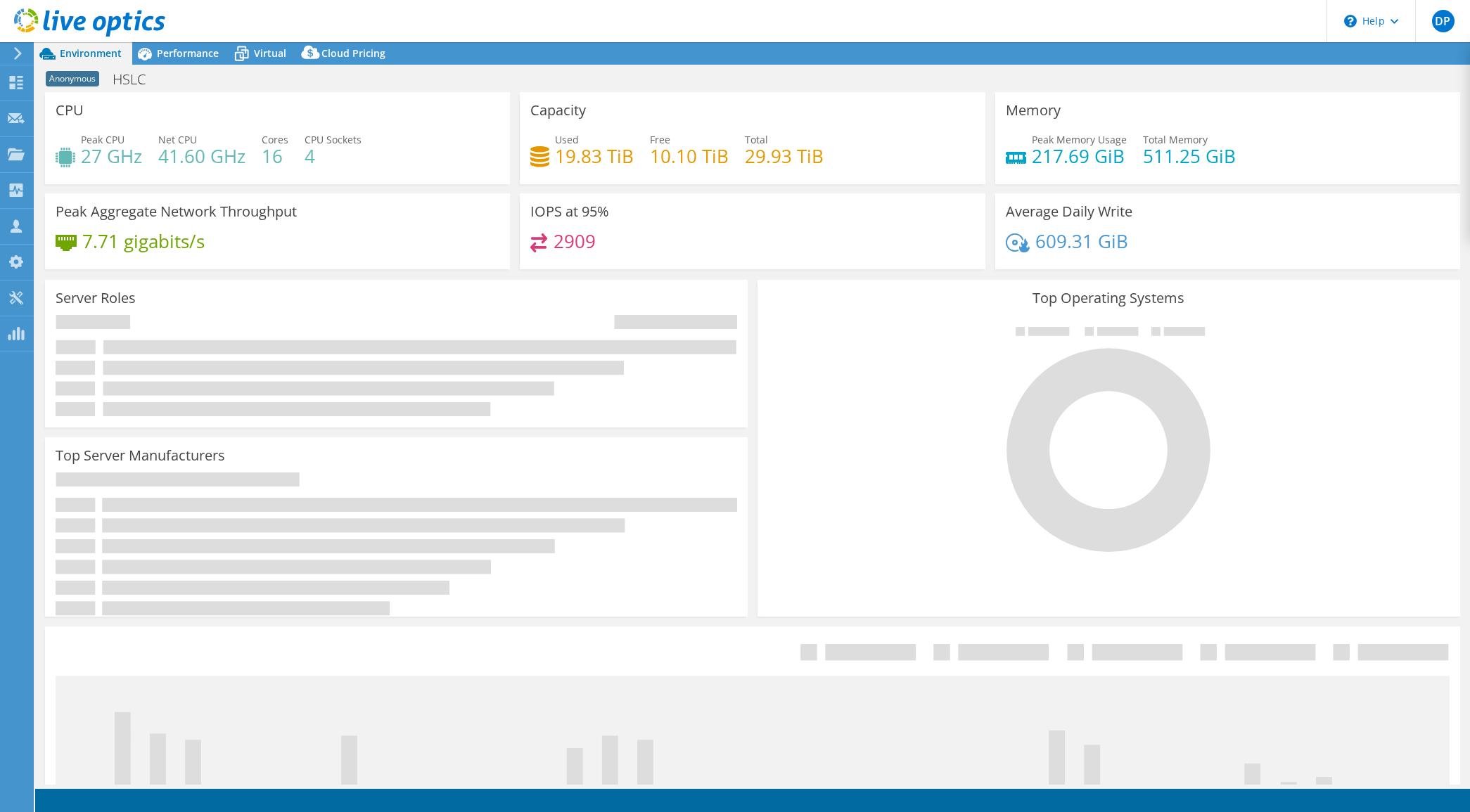
select select "EULondon"
select select "GBP"
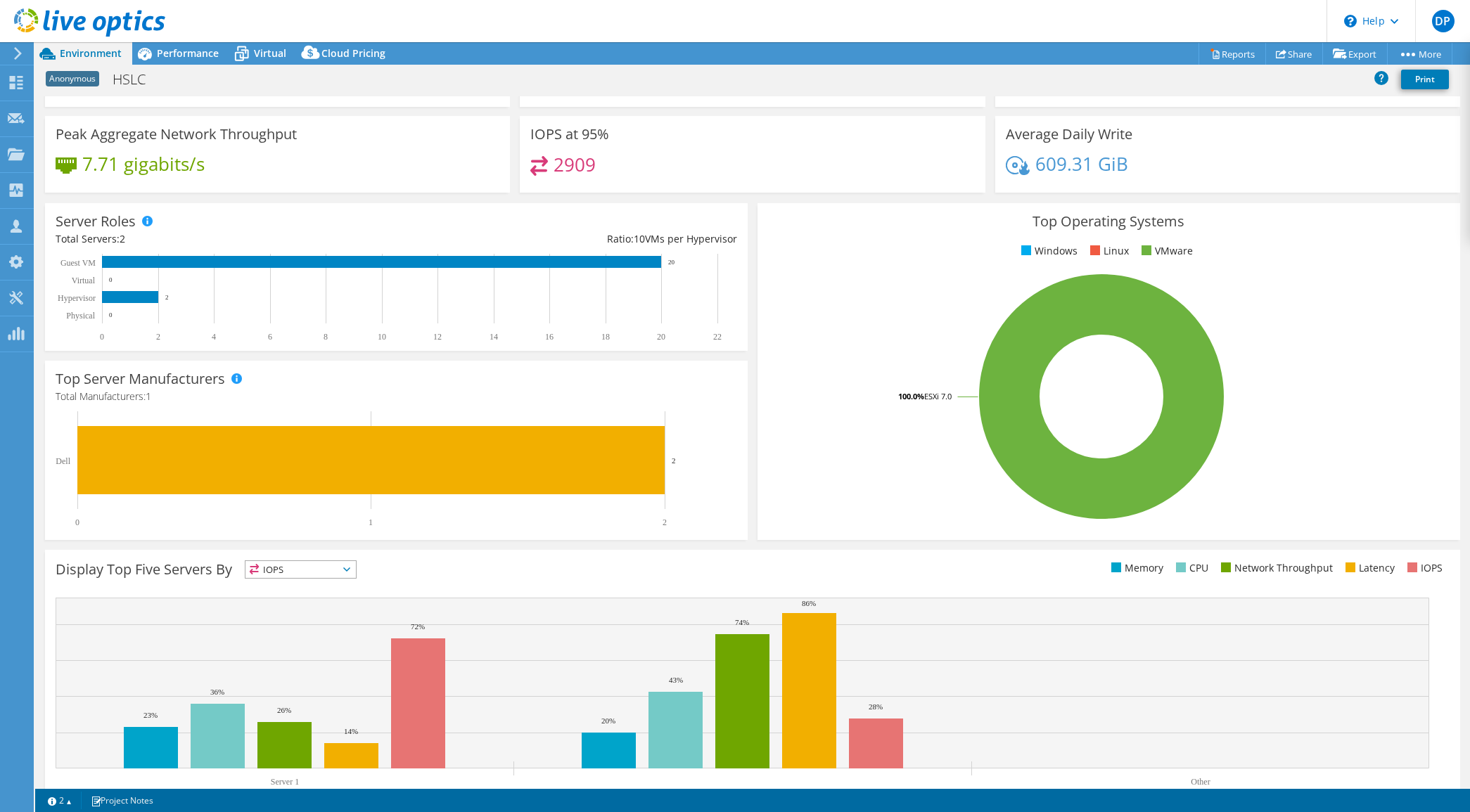
scroll to position [125, 0]
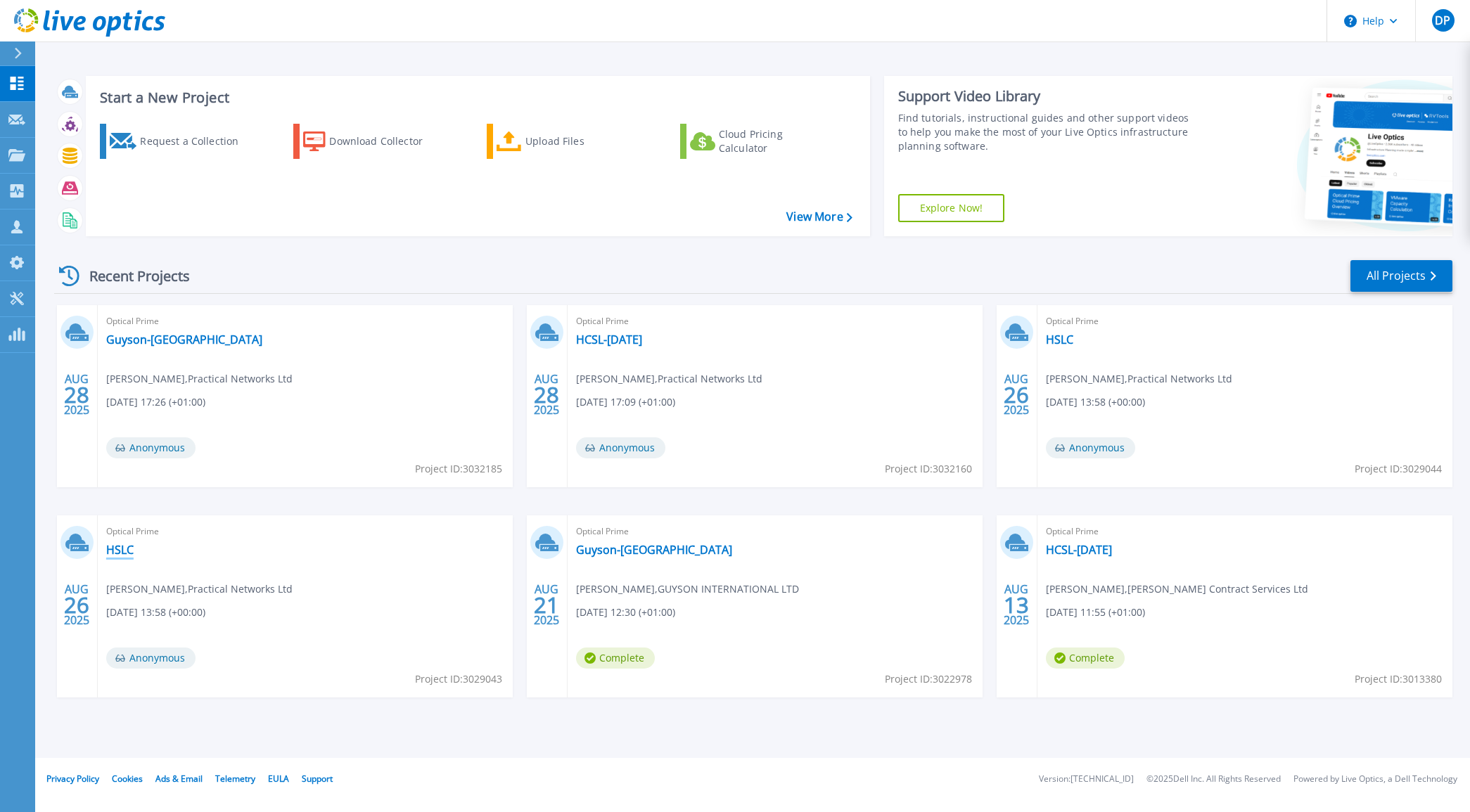
click at [112, 548] on link "HSLC" at bounding box center [119, 550] width 28 height 14
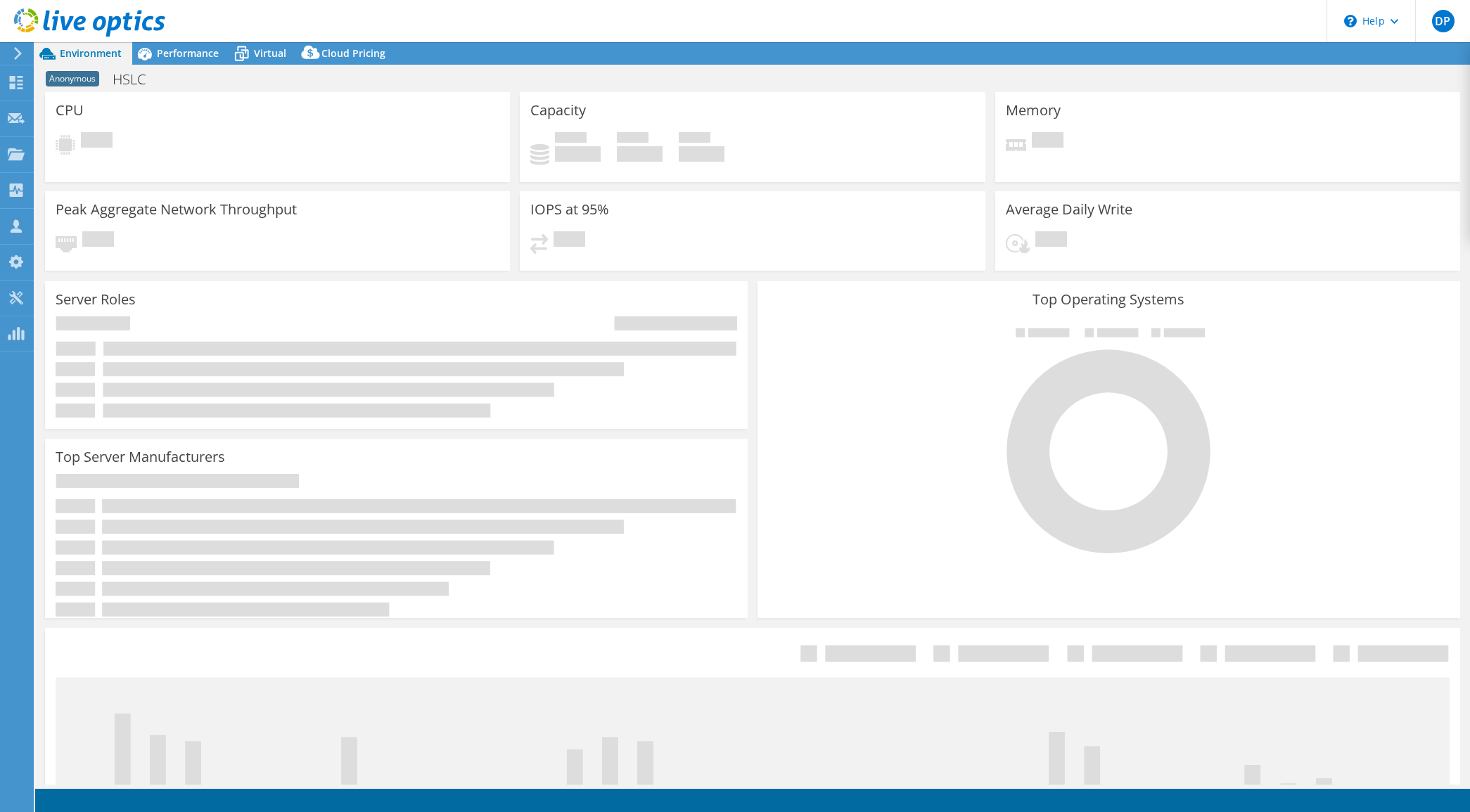
select select "USD"
select select "EULondon"
select select "GBP"
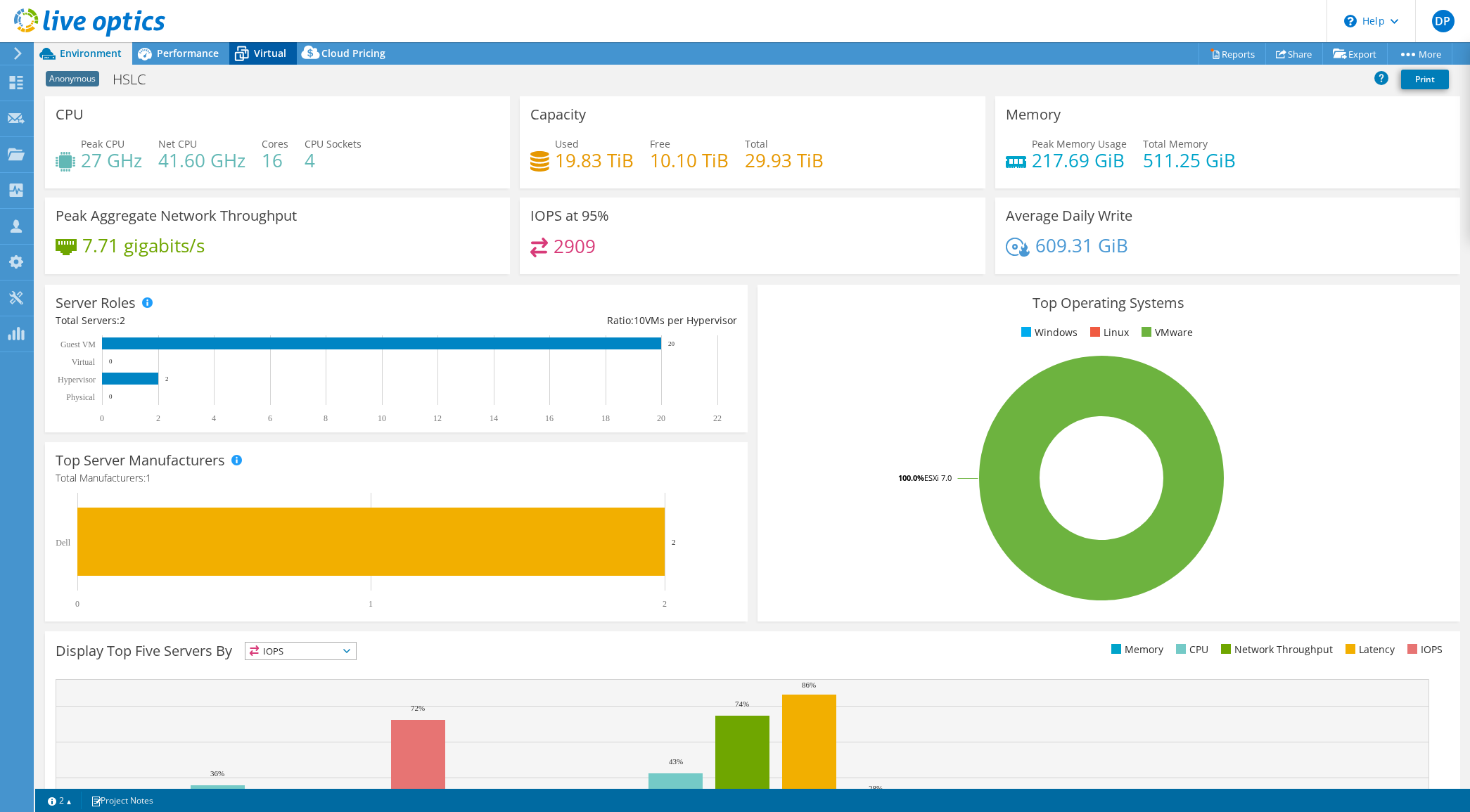
click at [254, 47] on span "Virtual" at bounding box center [270, 53] width 33 height 13
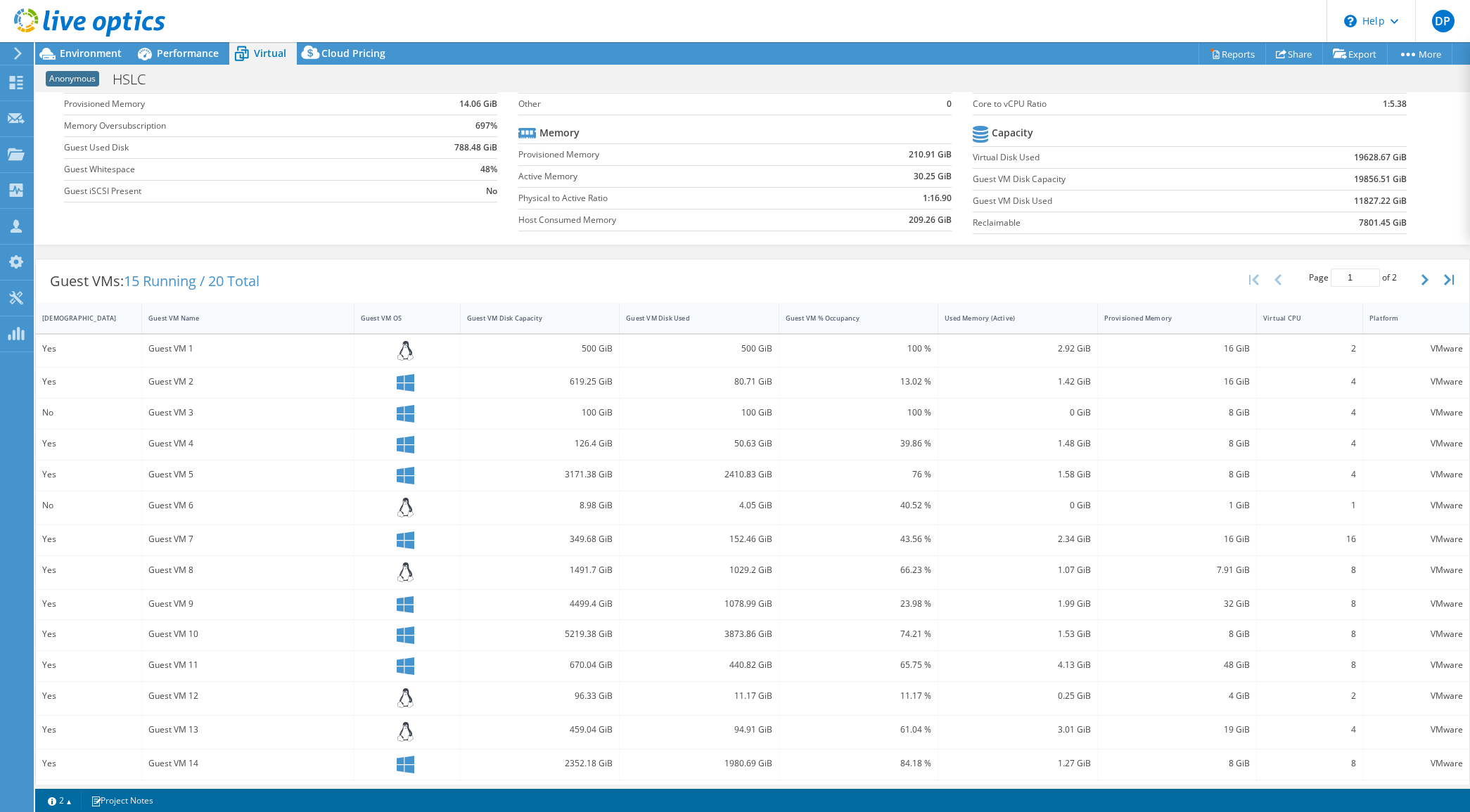
scroll to position [146, 0]
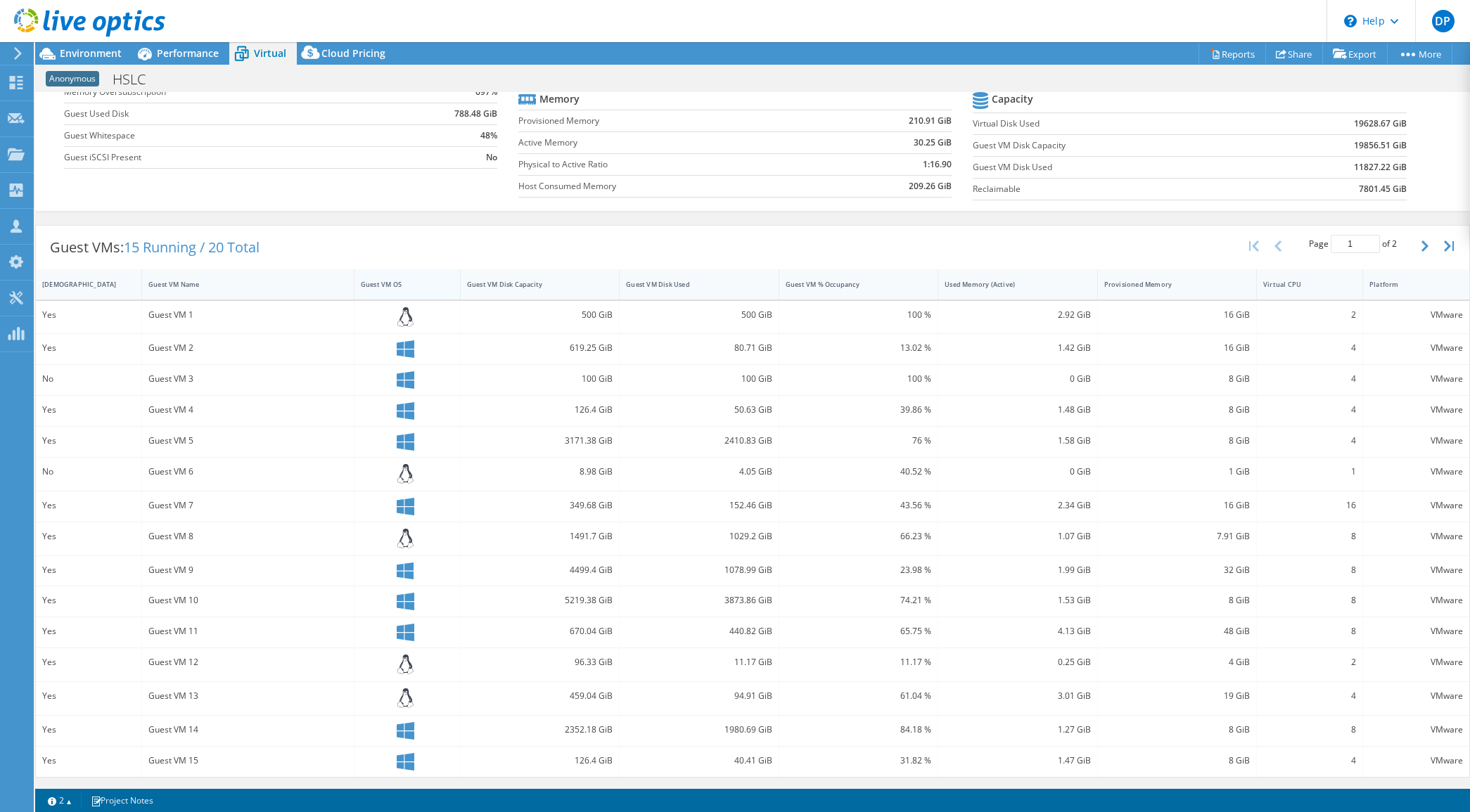
click at [387, 280] on div "Guest VM OS" at bounding box center [398, 284] width 76 height 9
click at [387, 279] on div "Guest VM OS" at bounding box center [398, 281] width 76 height 9
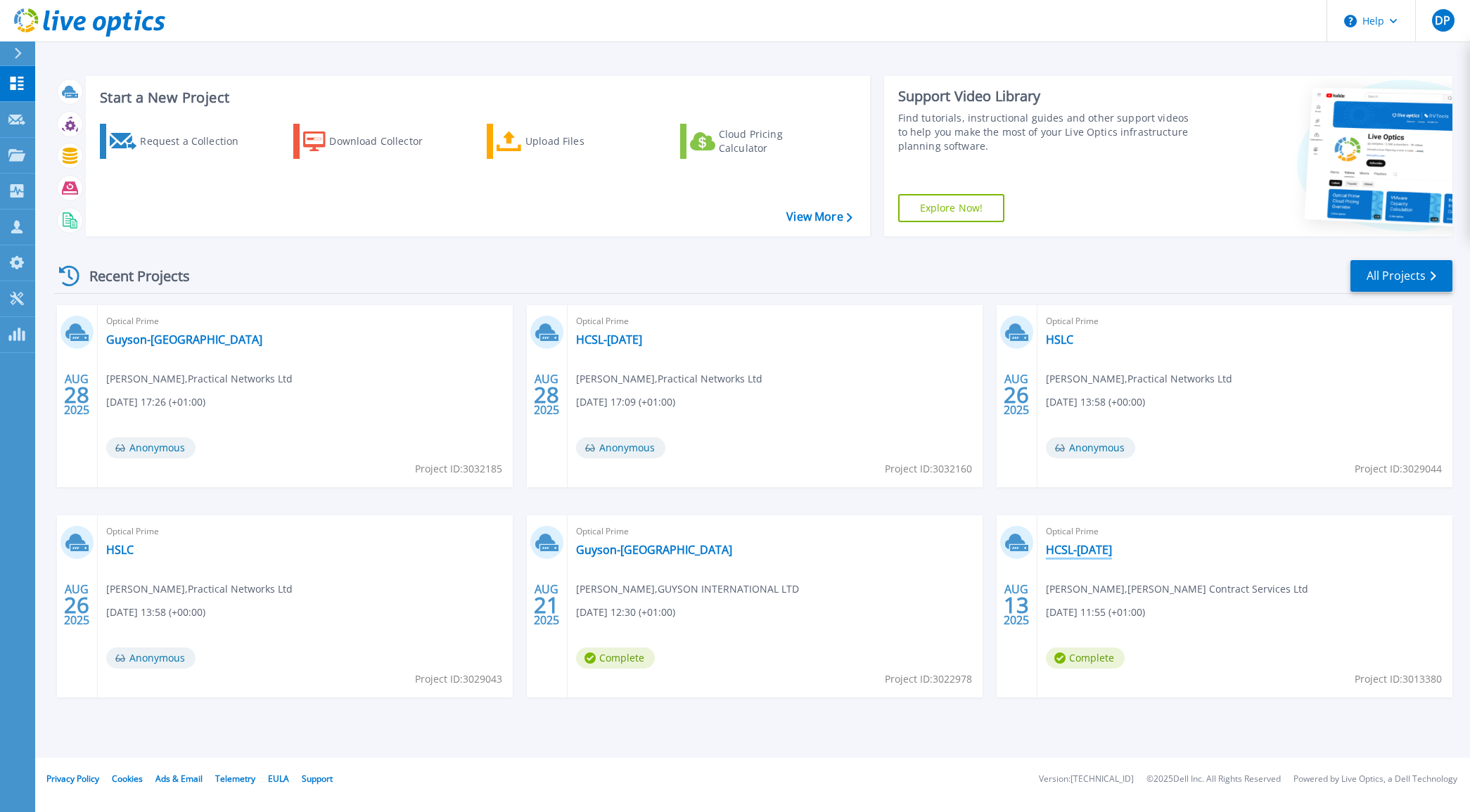
click at [1099, 549] on link "HCSL-[DATE]" at bounding box center [1079, 550] width 66 height 14
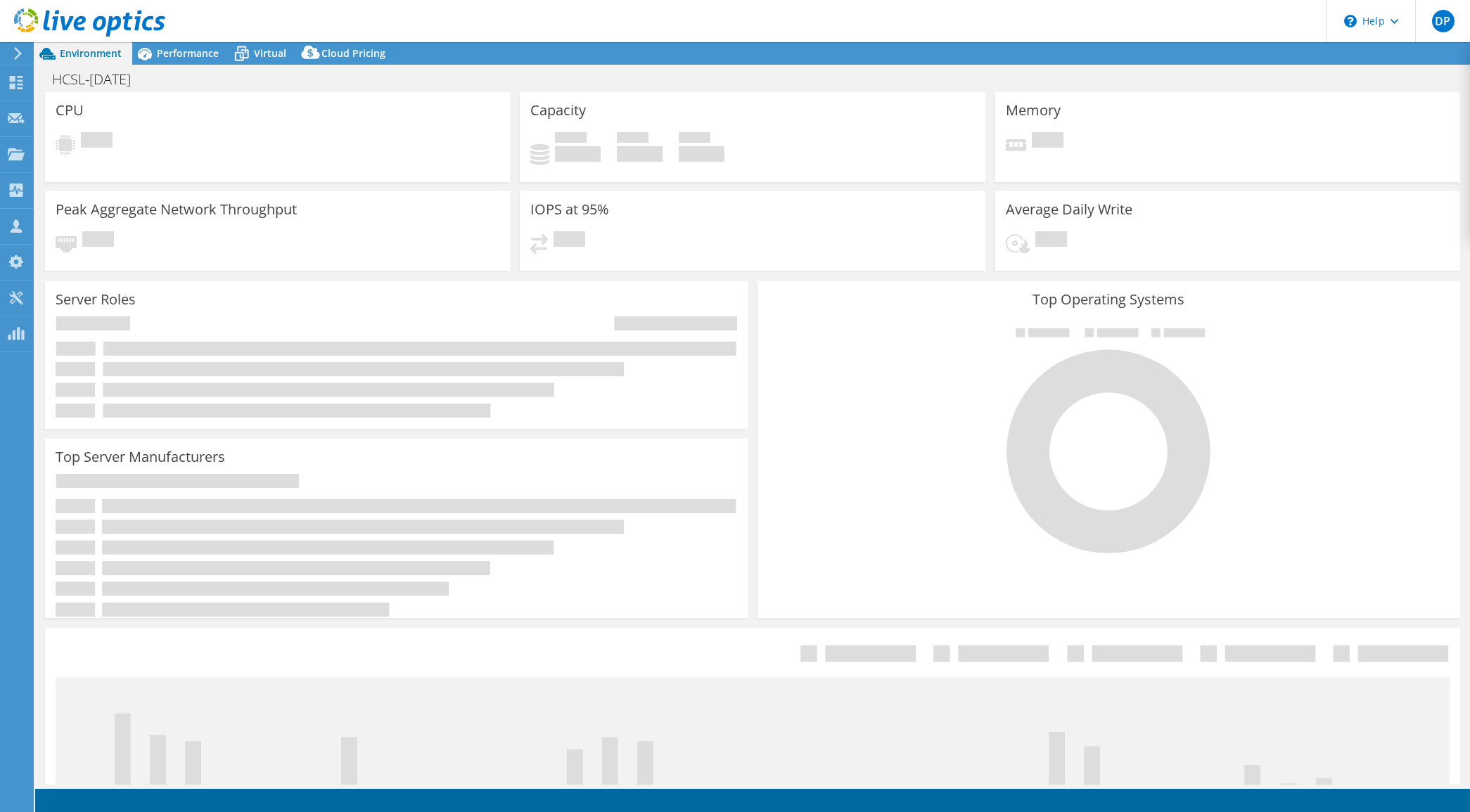
select select "USD"
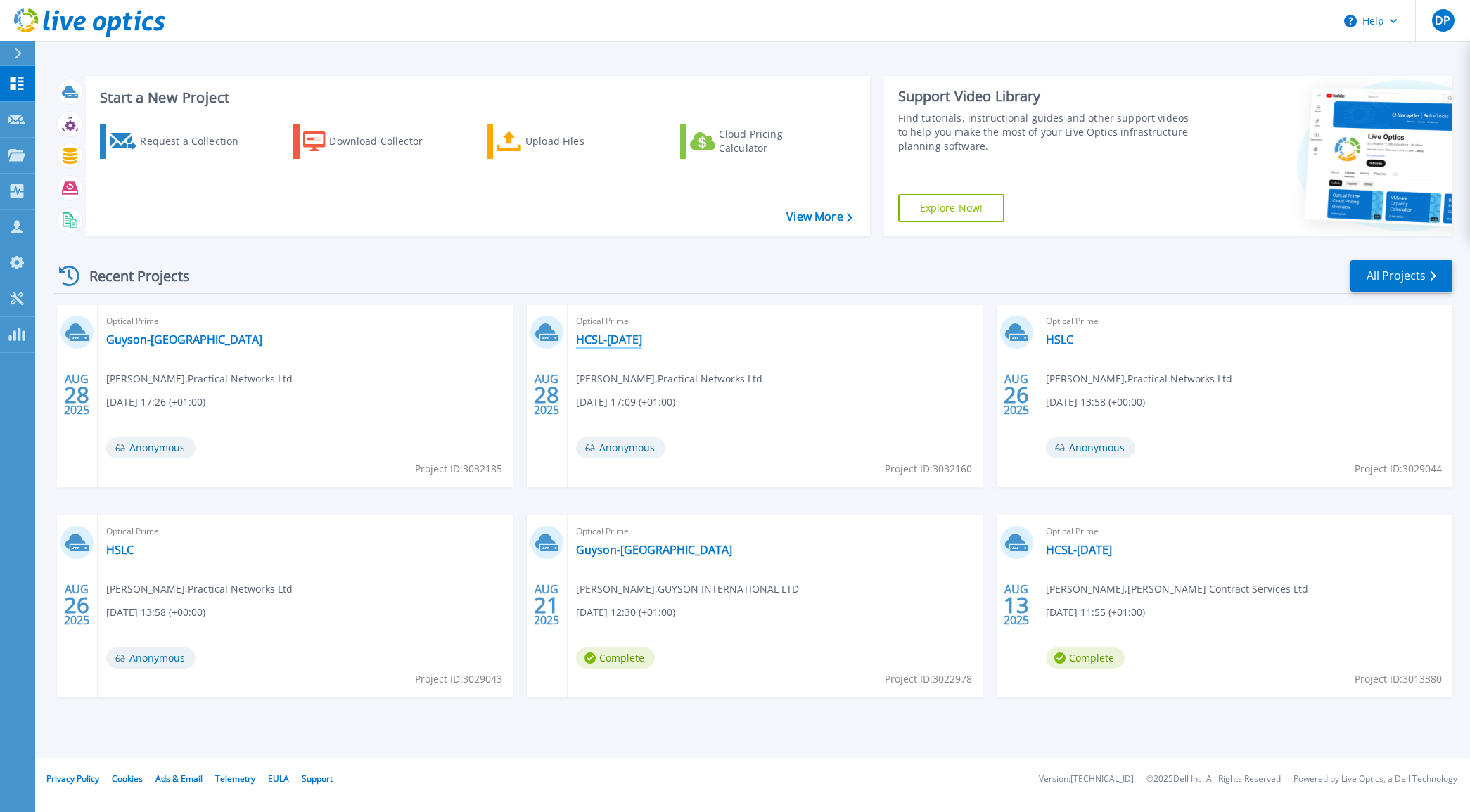
click at [602, 342] on link "HCSL-[DATE]" at bounding box center [609, 340] width 66 height 14
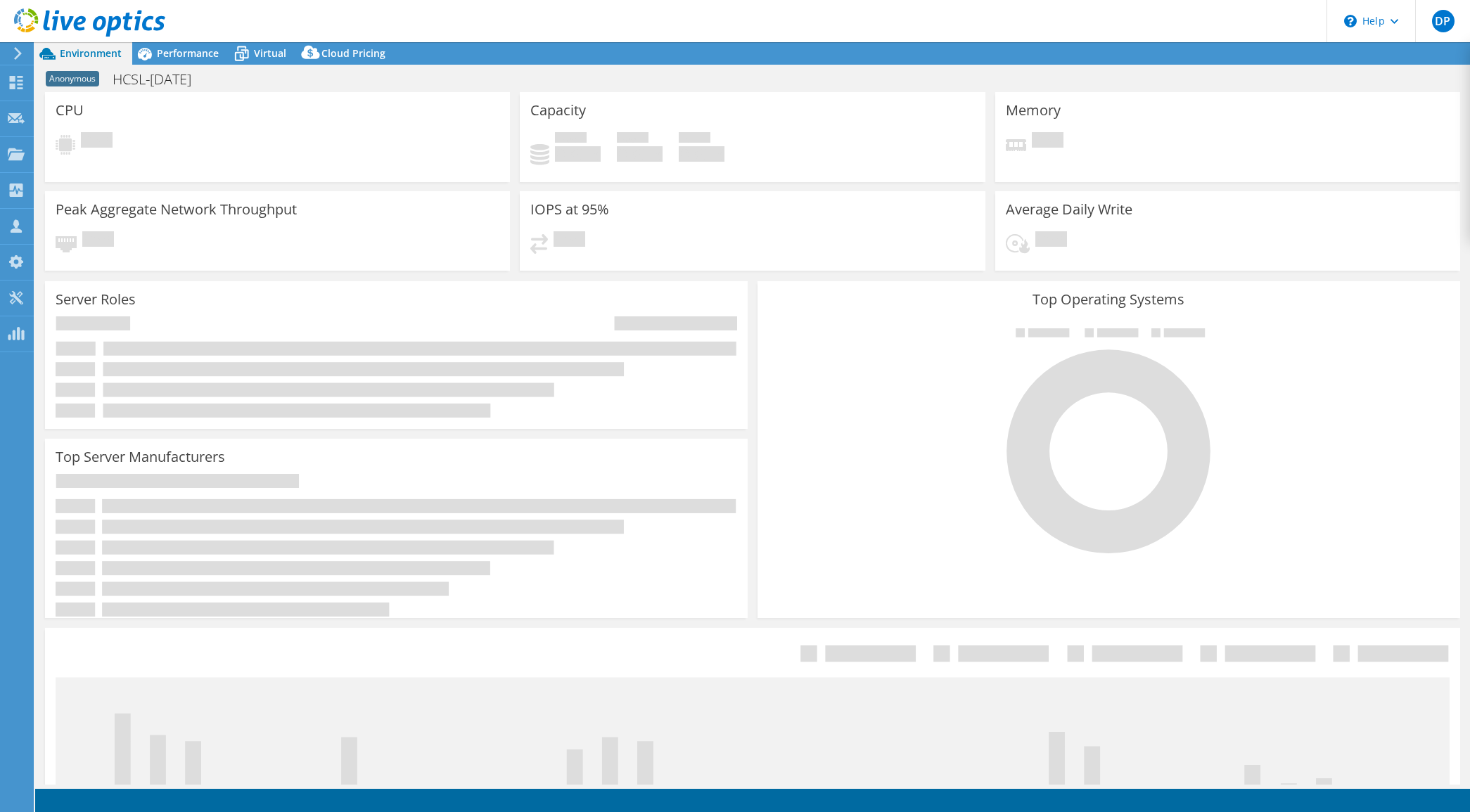
select select "USD"
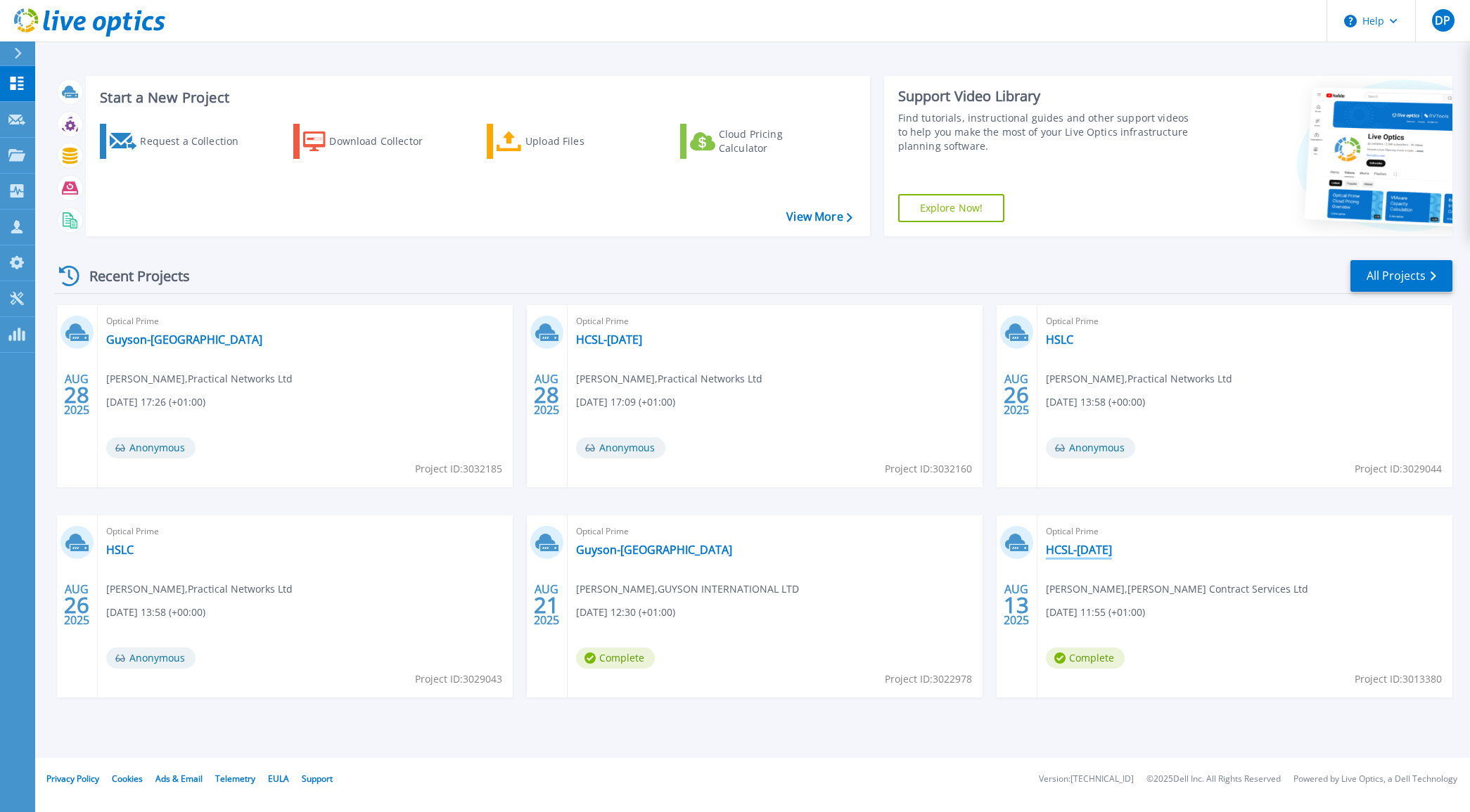
click at [1092, 549] on link "HCSL-[DATE]" at bounding box center [1079, 550] width 66 height 14
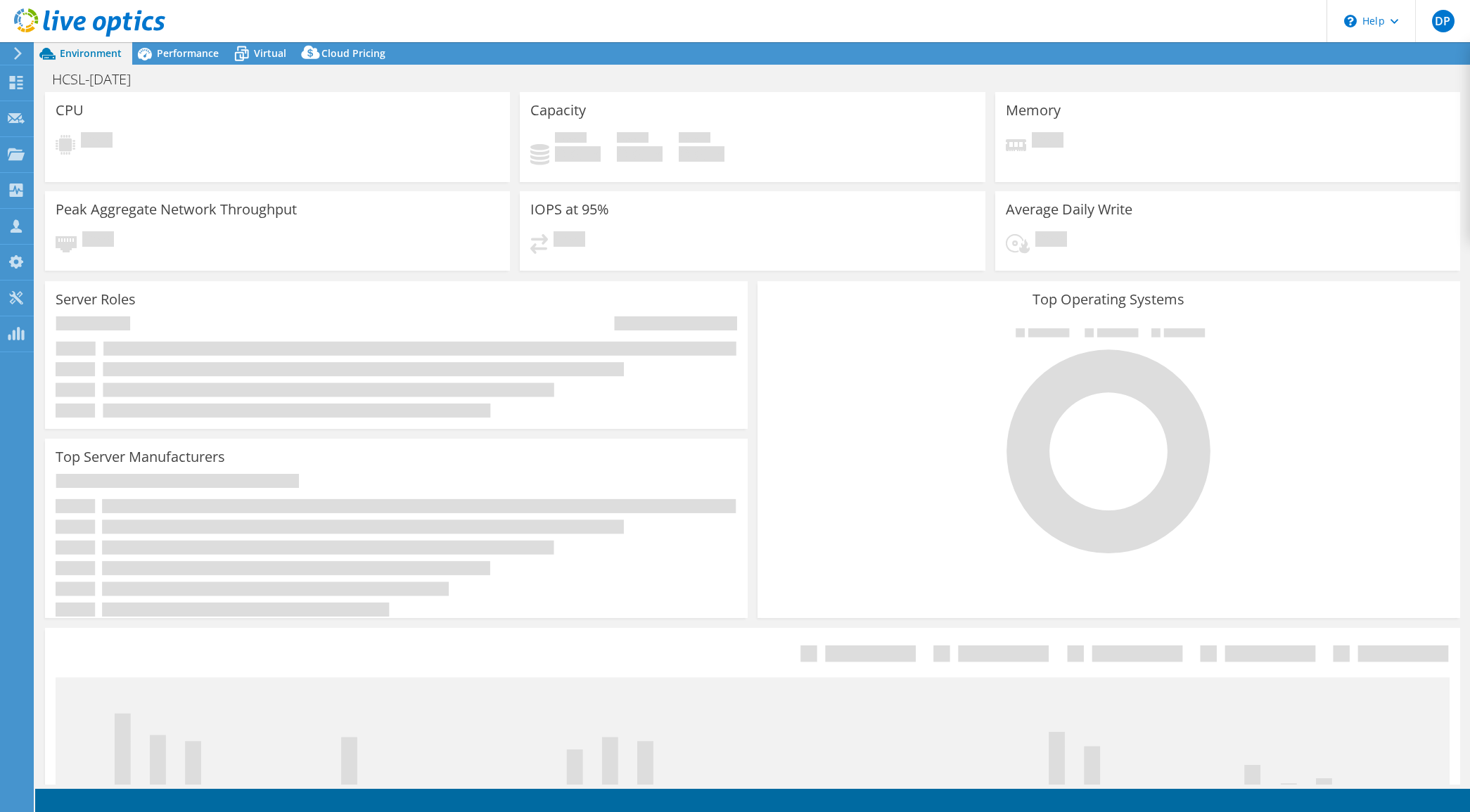
select select "USD"
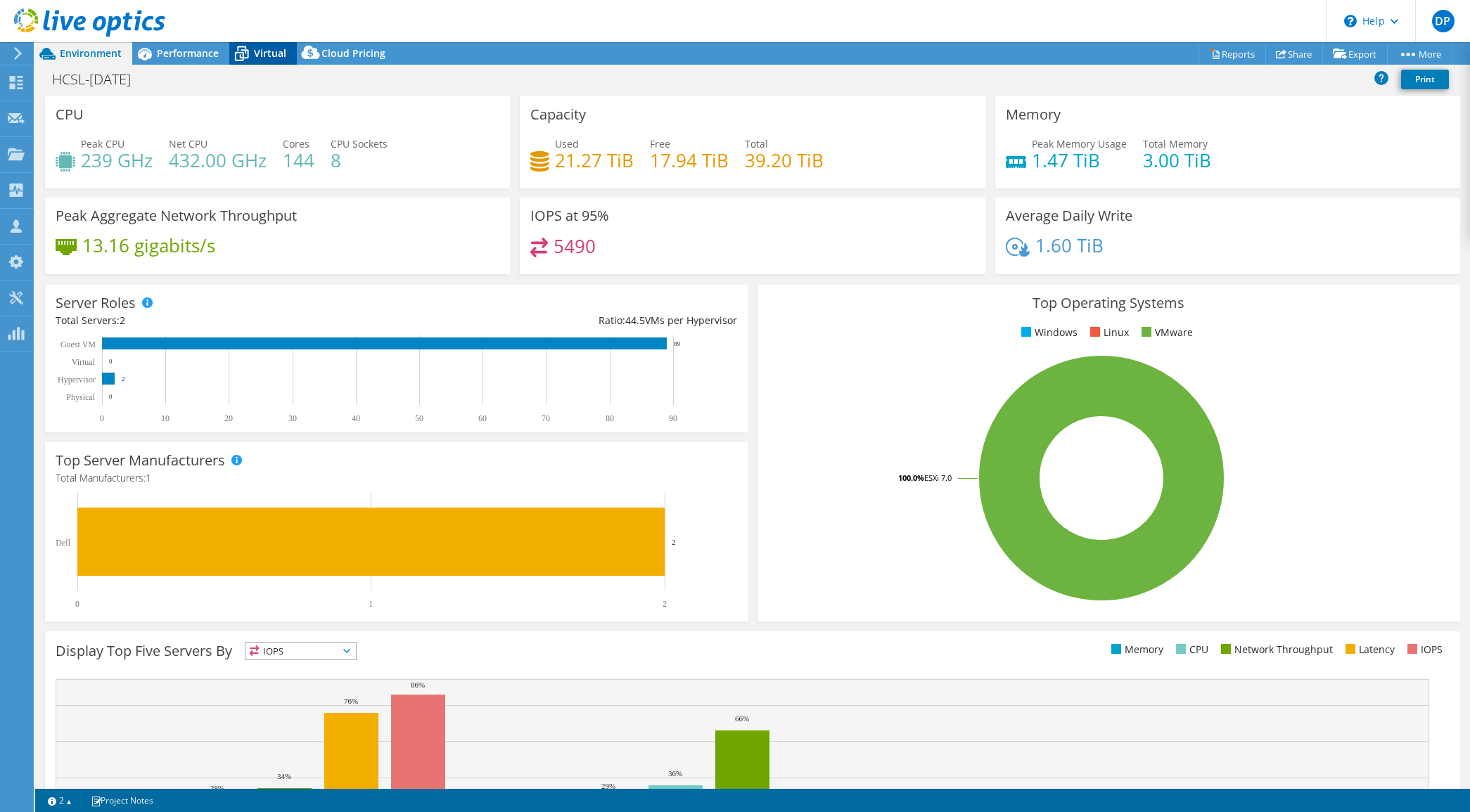
click at [266, 51] on span "Virtual" at bounding box center [270, 53] width 33 height 13
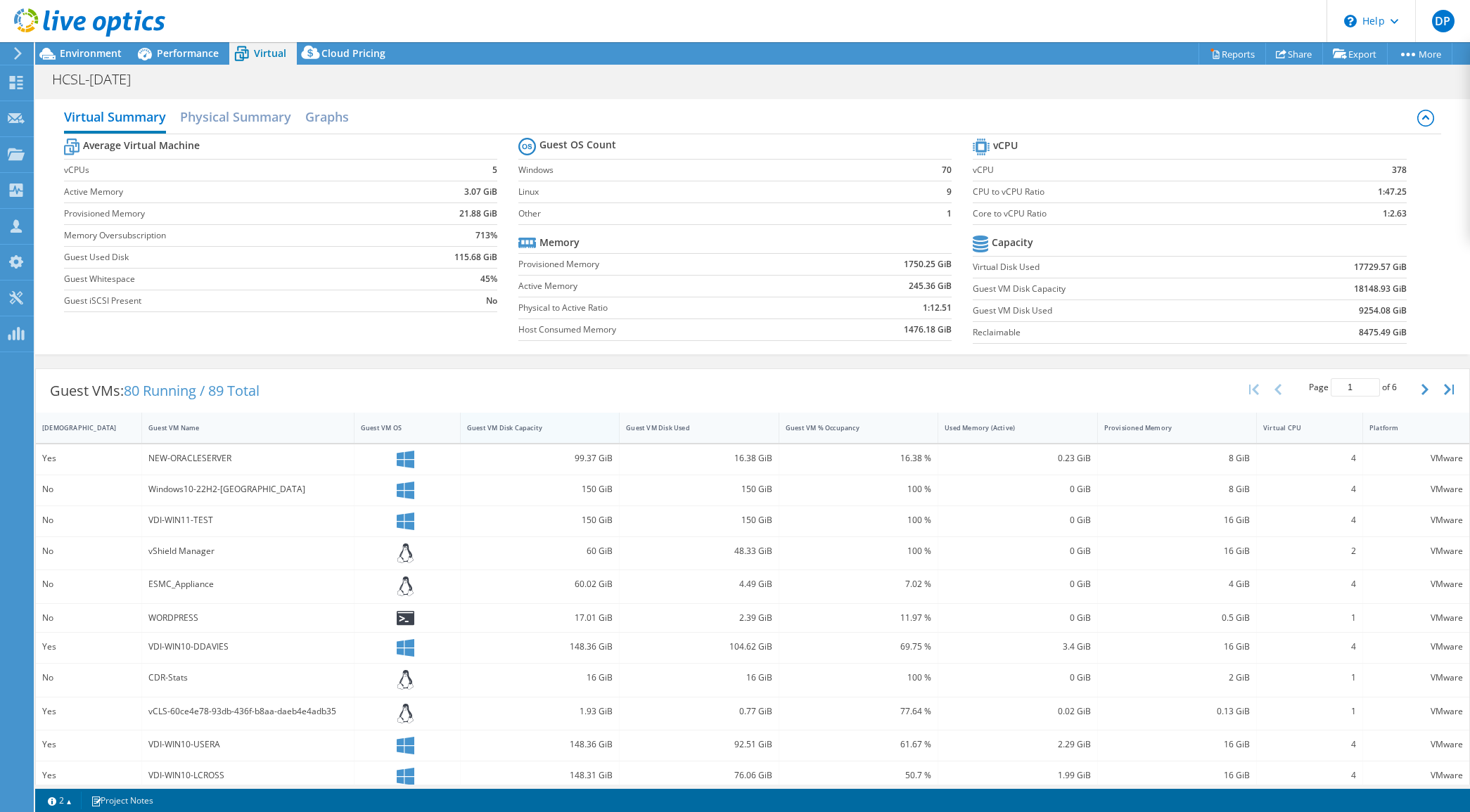
click at [510, 420] on div "Guest VM Disk Capacity" at bounding box center [531, 428] width 141 height 22
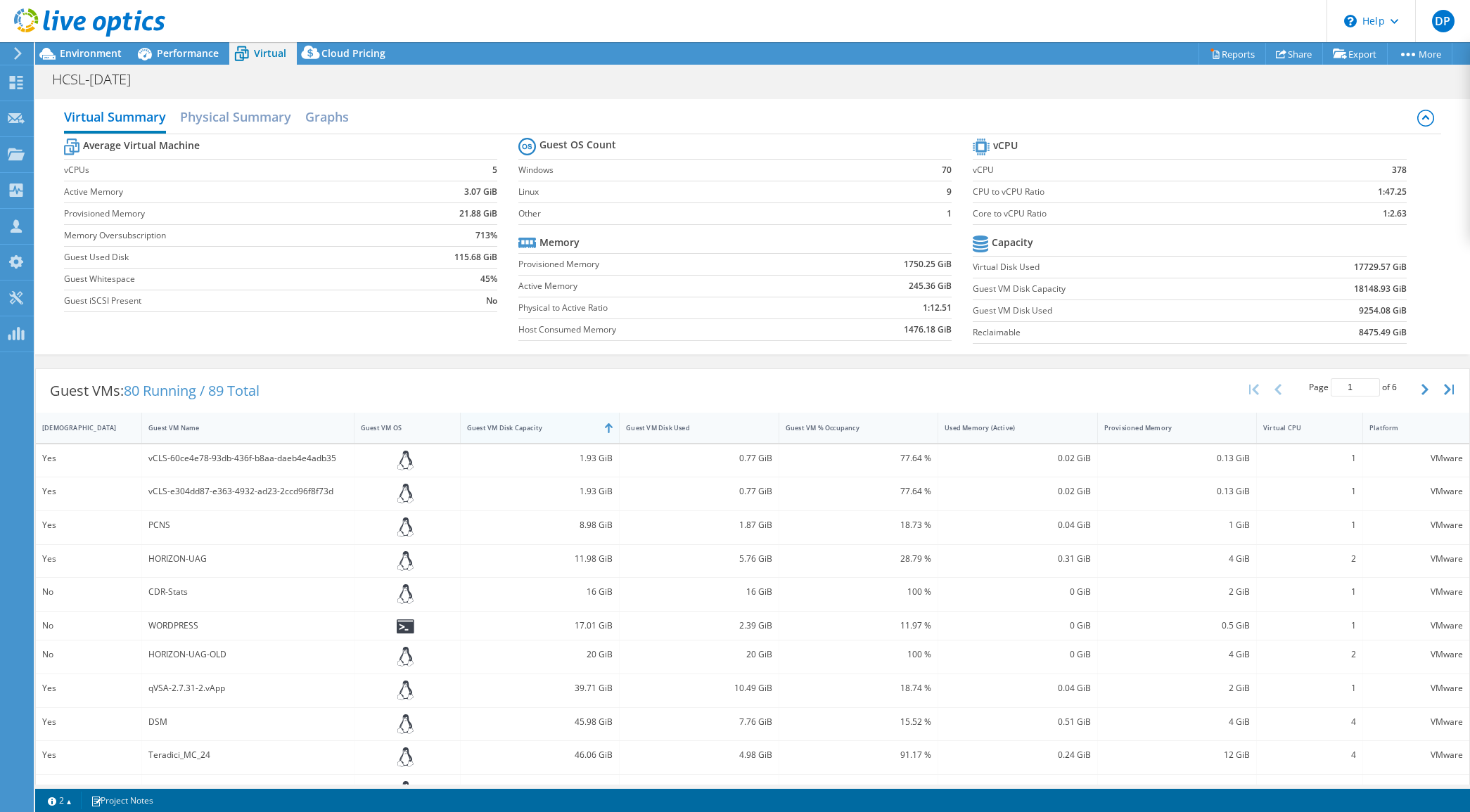
click at [510, 420] on div "Guest VM Disk Capacity" at bounding box center [531, 428] width 141 height 22
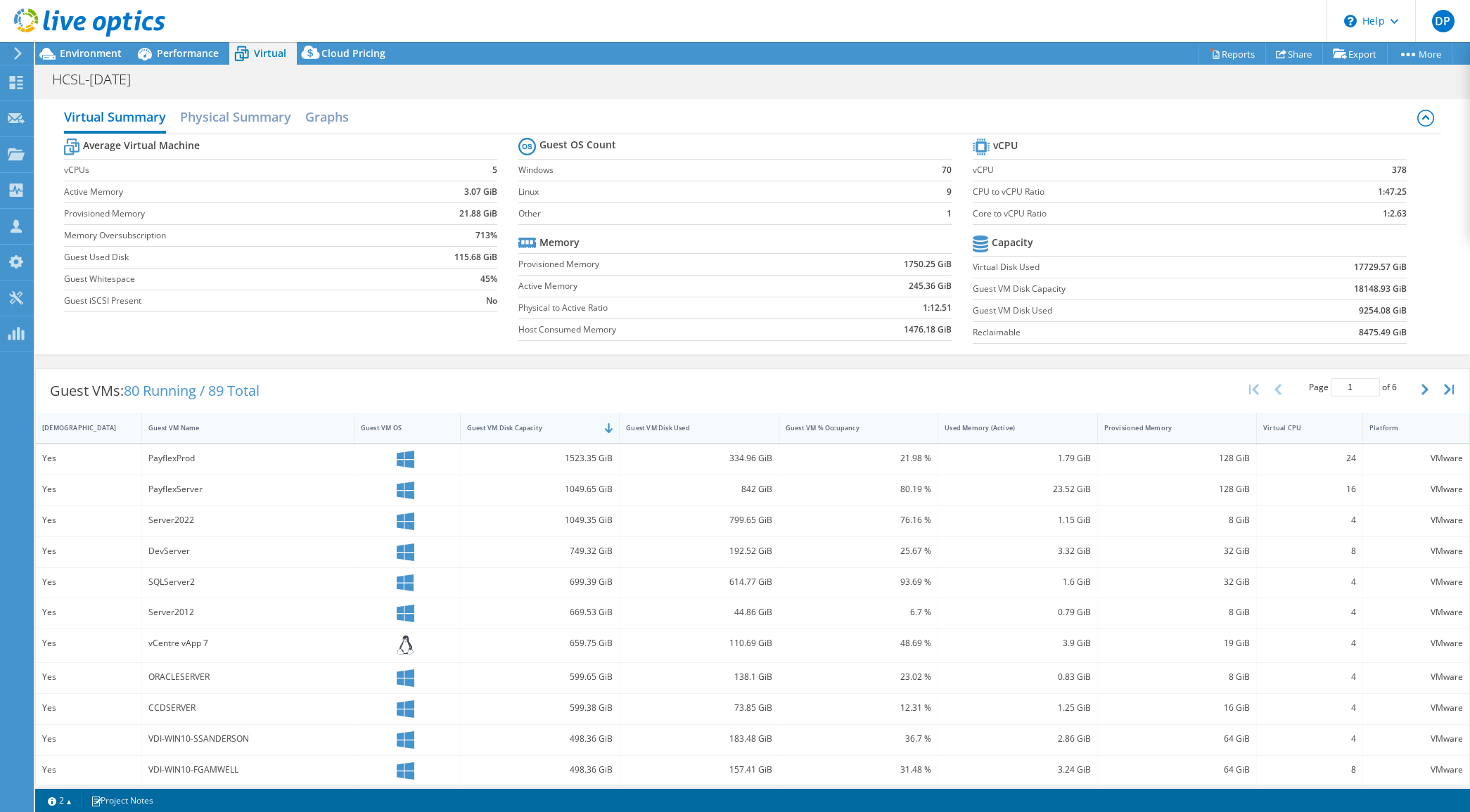
click at [510, 420] on div "Guest VM Disk Capacity" at bounding box center [531, 428] width 141 height 22
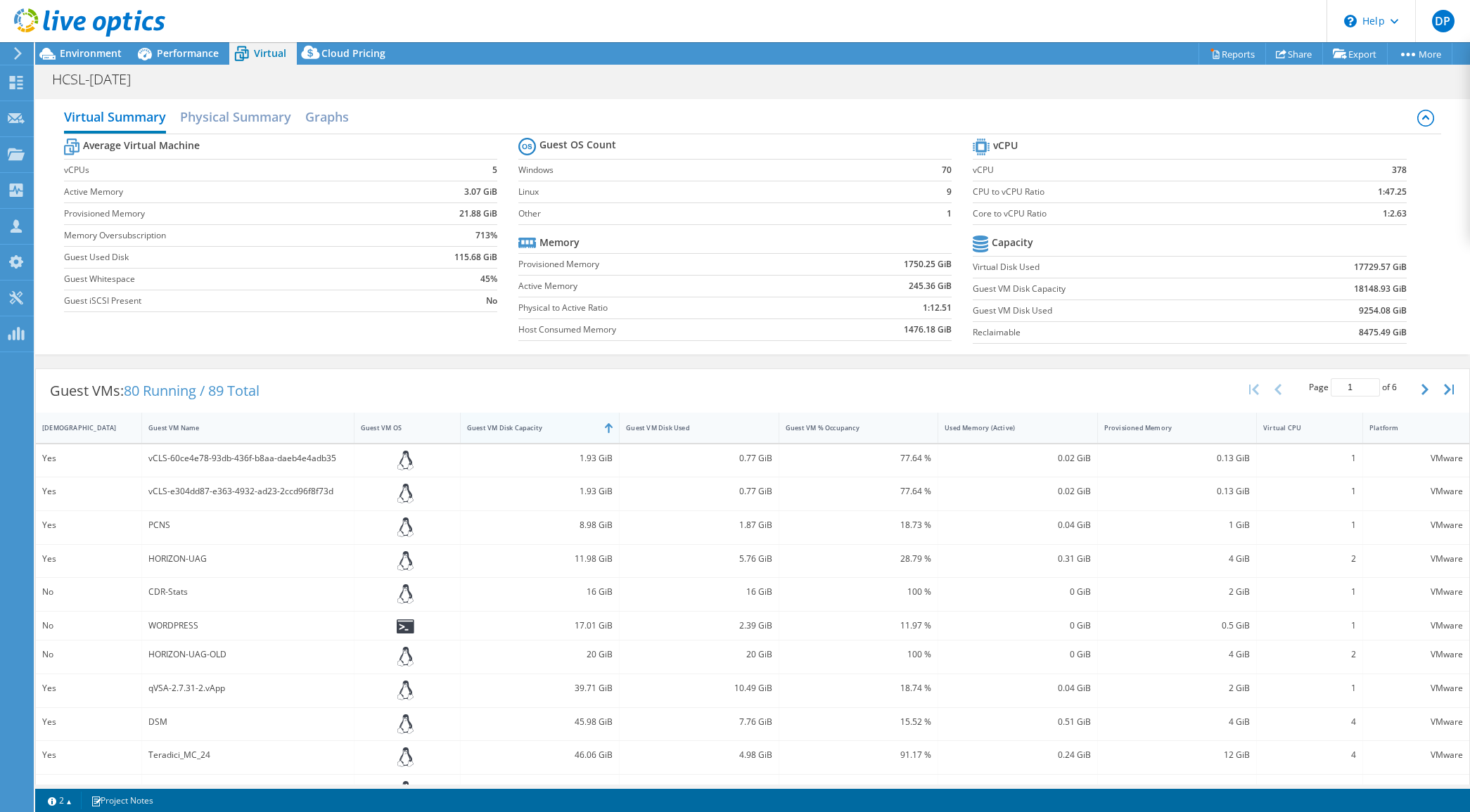
click at [510, 420] on div "Guest VM Disk Capacity" at bounding box center [531, 428] width 141 height 22
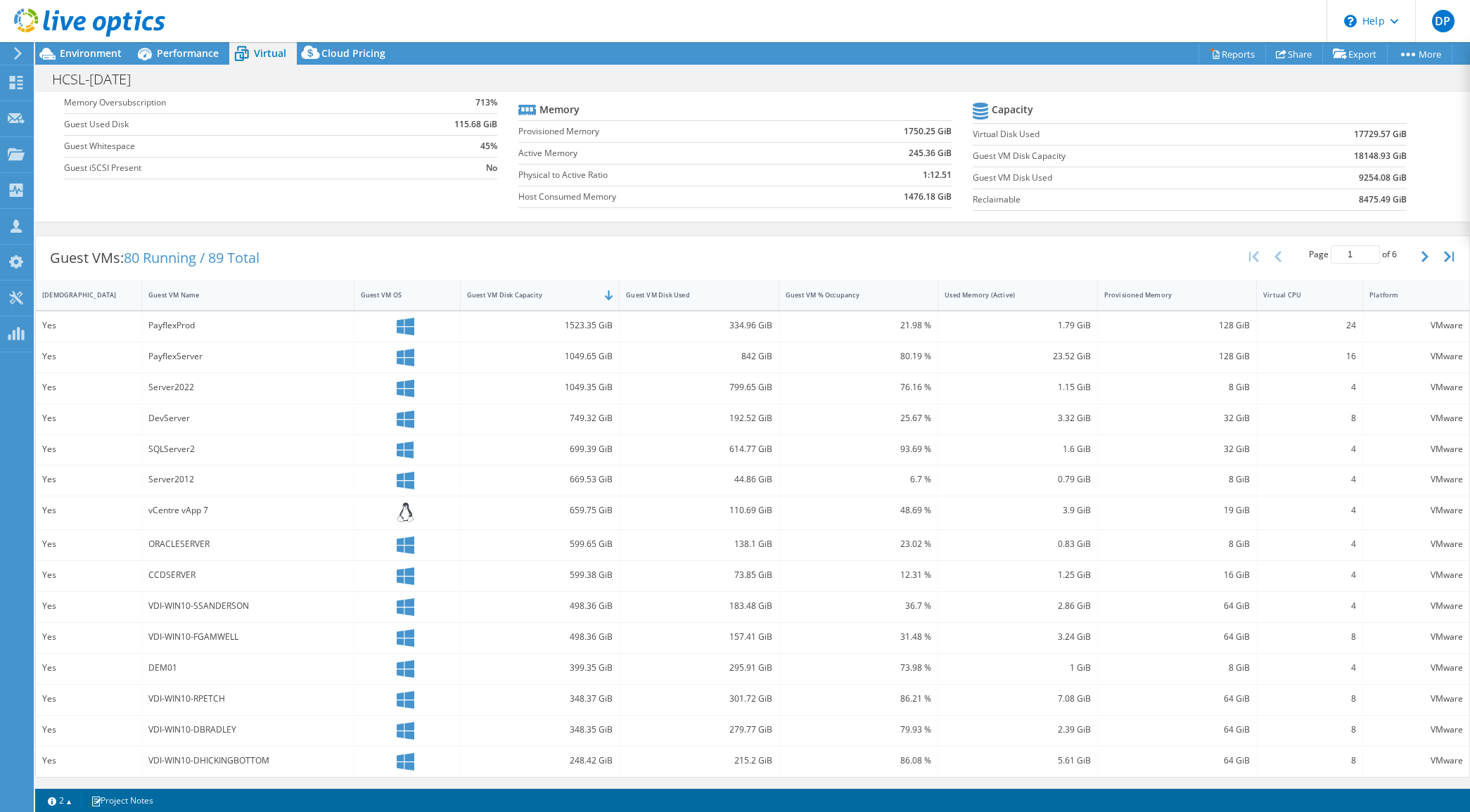
scroll to position [136, 0]
